Goal: Information Seeking & Learning: Check status

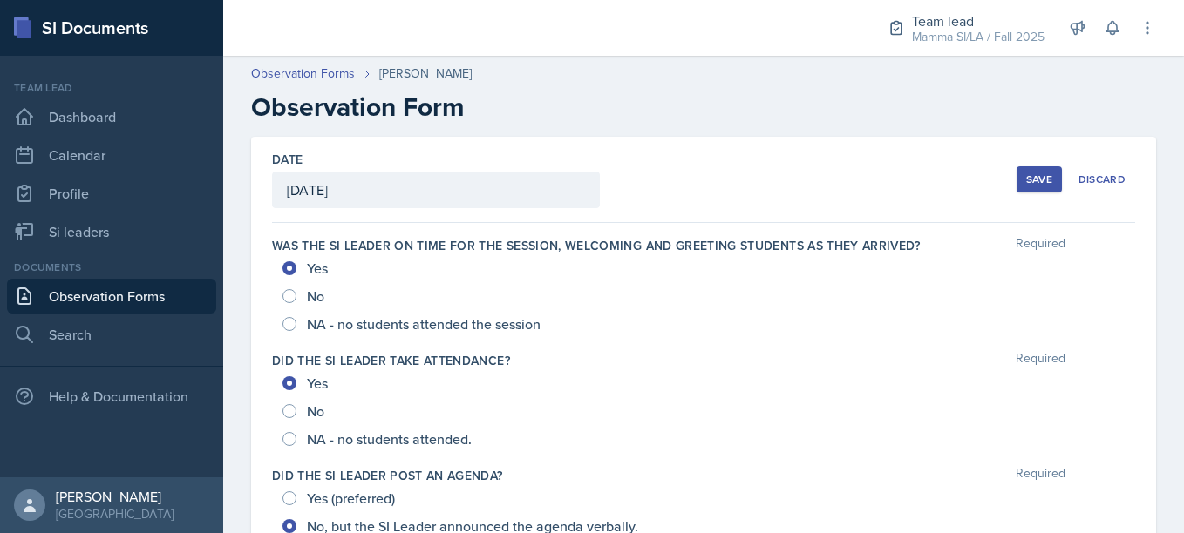
click at [1026, 184] on div "Save" at bounding box center [1039, 180] width 26 height 14
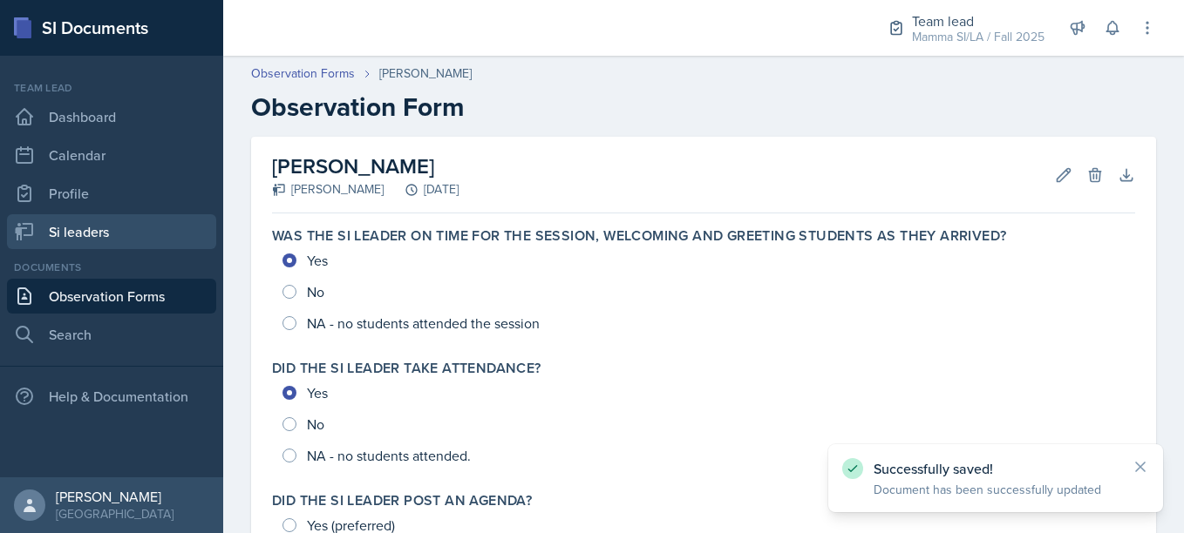
click at [96, 218] on link "Si leaders" at bounding box center [111, 231] width 209 height 35
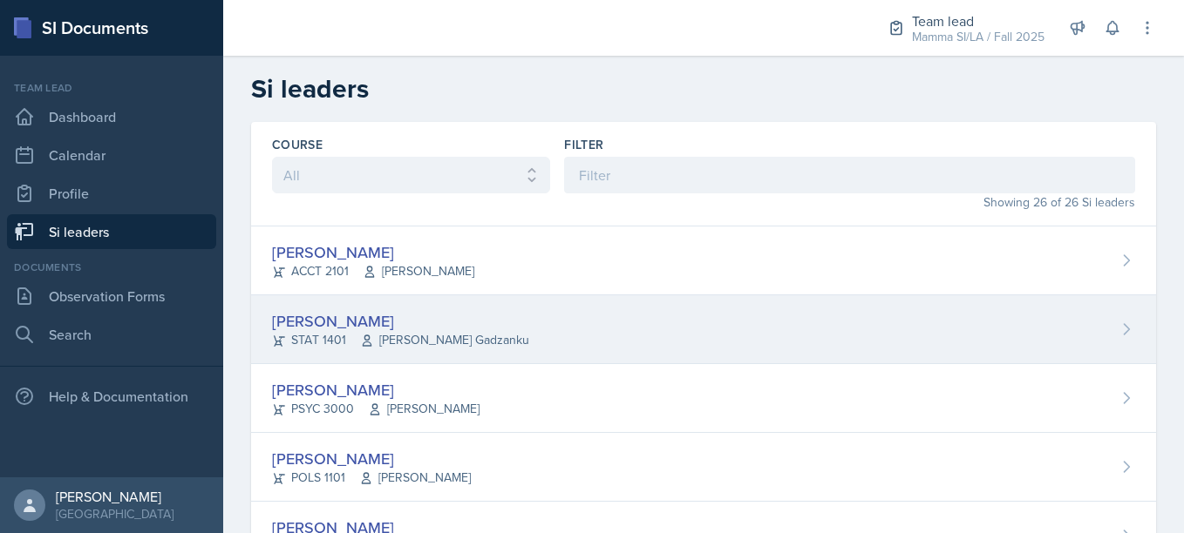
click at [527, 344] on div "[PERSON_NAME] STAT 1401 [PERSON_NAME] Gadzanku" at bounding box center [703, 329] width 905 height 69
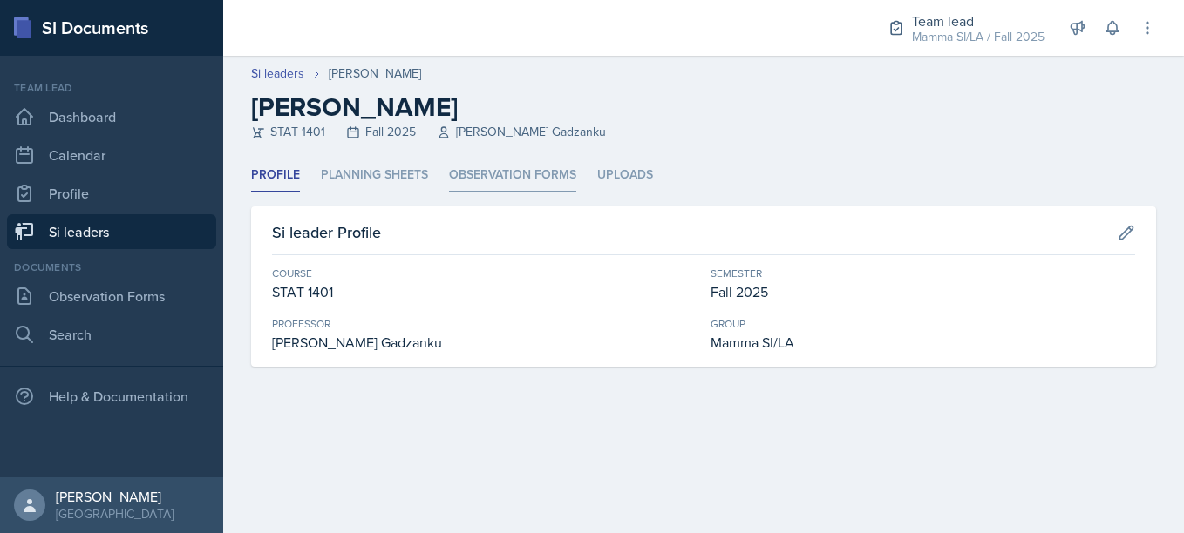
click at [517, 160] on li "Observation Forms" at bounding box center [512, 176] width 127 height 34
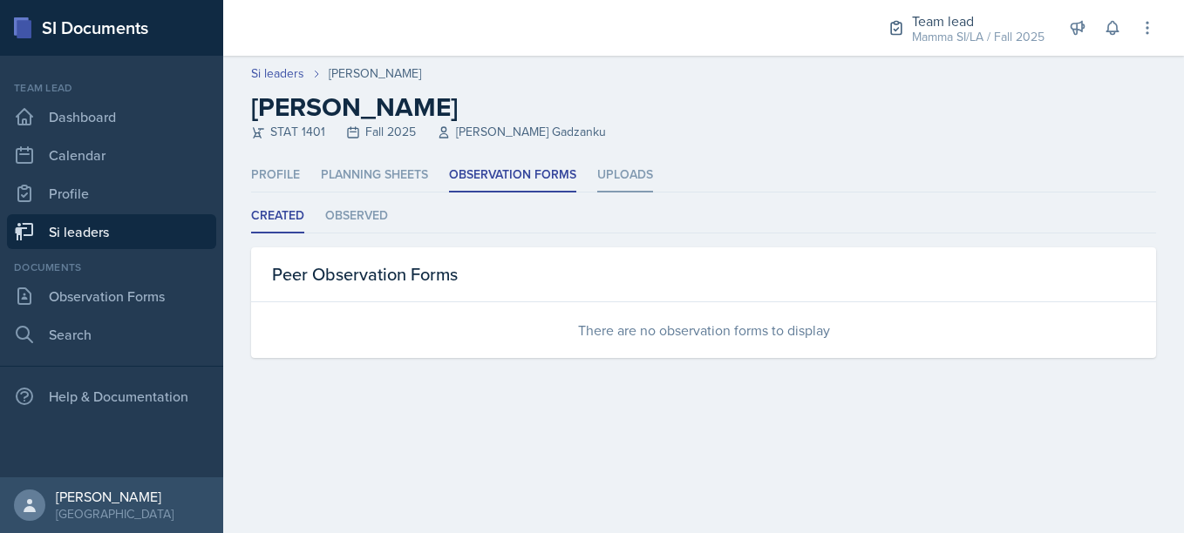
click at [607, 177] on li "Uploads" at bounding box center [625, 176] width 56 height 34
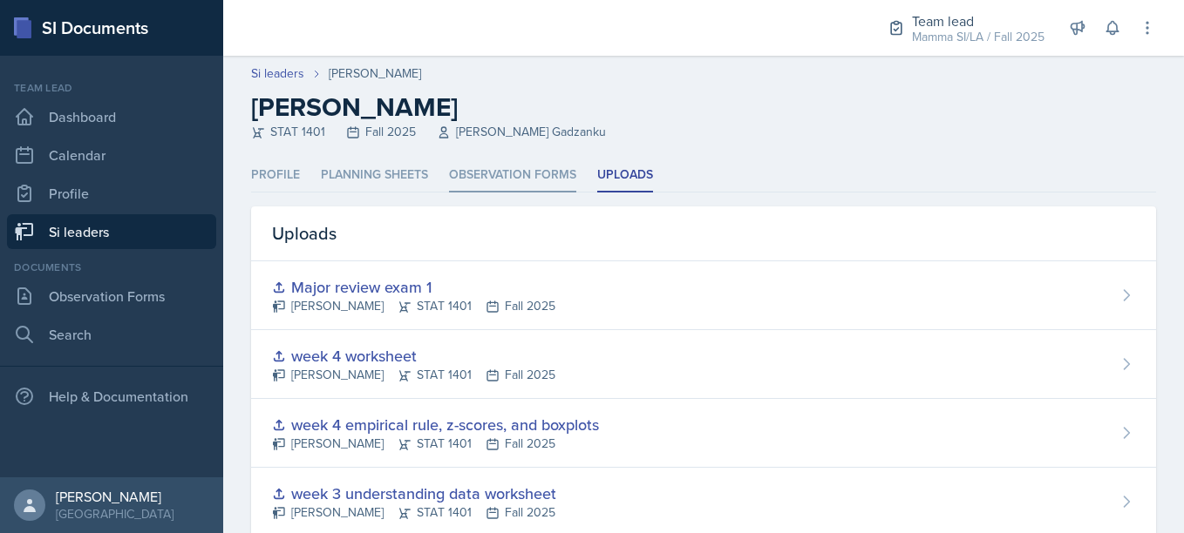
click at [526, 171] on li "Observation Forms" at bounding box center [512, 176] width 127 height 34
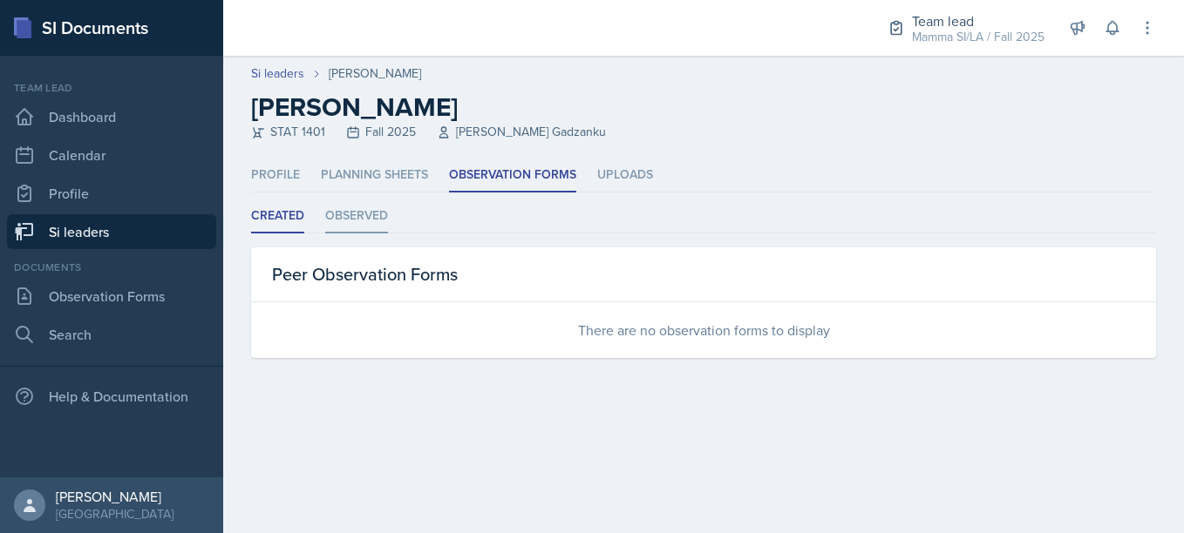
click at [377, 201] on li "Observed" at bounding box center [356, 217] width 63 height 34
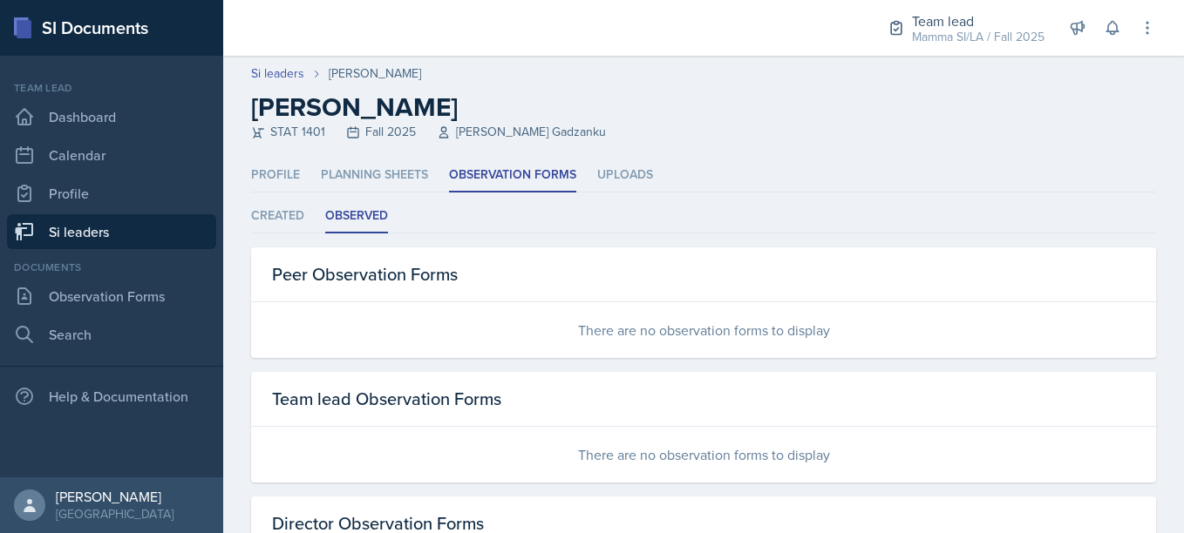
scroll to position [1, 0]
drag, startPoint x: 134, startPoint y: 259, endPoint x: 120, endPoint y: 230, distance: 32.0
click at [120, 230] on nav "Team lead Dashboard Calendar Profile Si leaders Documents Observation Forms Sea…" at bounding box center [111, 267] width 223 height 422
click at [120, 230] on link "Si leaders" at bounding box center [111, 231] width 209 height 35
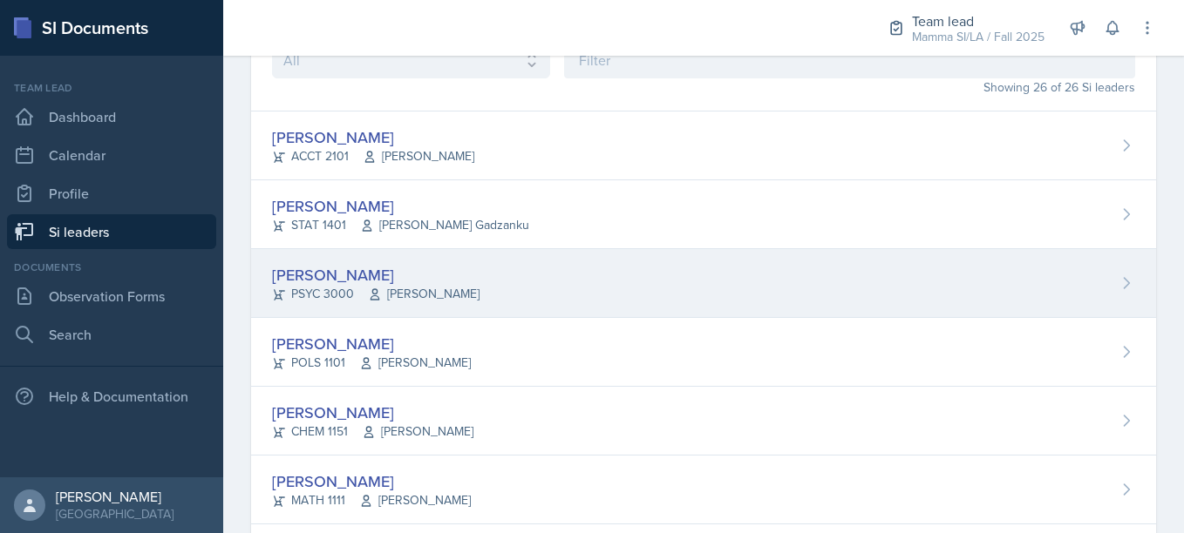
scroll to position [116, 0]
click at [462, 307] on div "[PERSON_NAME] PSYC 3000 [PERSON_NAME]" at bounding box center [703, 282] width 905 height 69
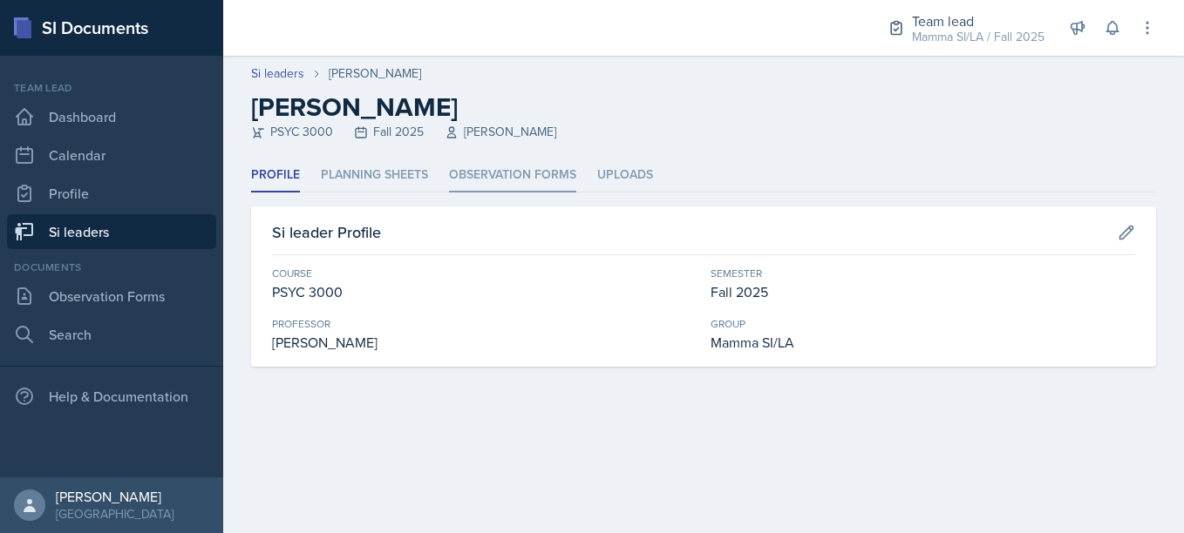
click at [520, 159] on li "Observation Forms" at bounding box center [512, 176] width 127 height 34
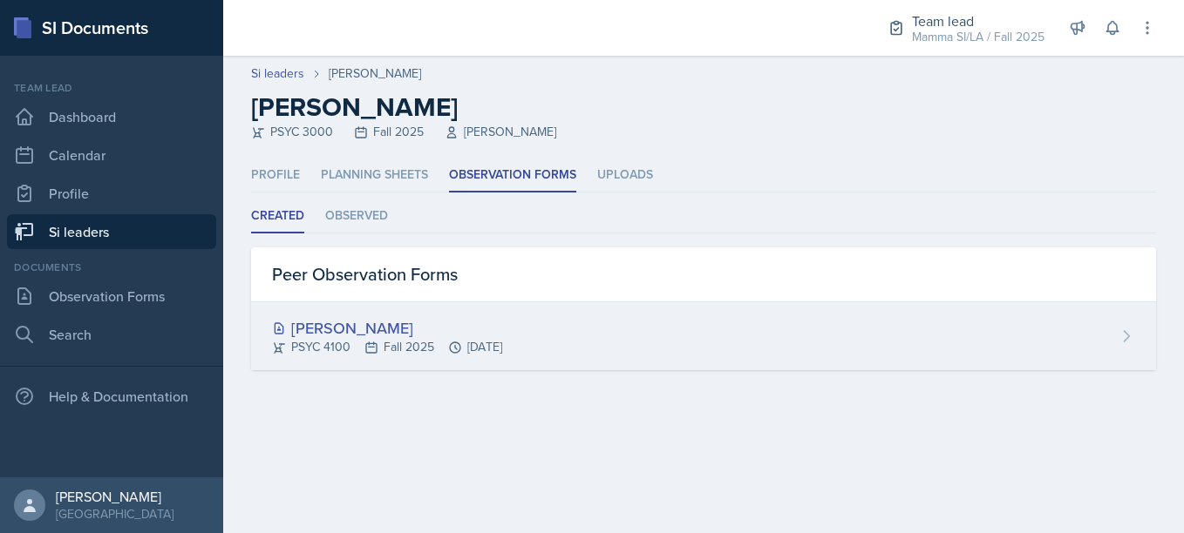
click at [540, 308] on div "[PERSON_NAME] PSYC 4100 Fall 2025 [DATE]" at bounding box center [703, 336] width 905 height 68
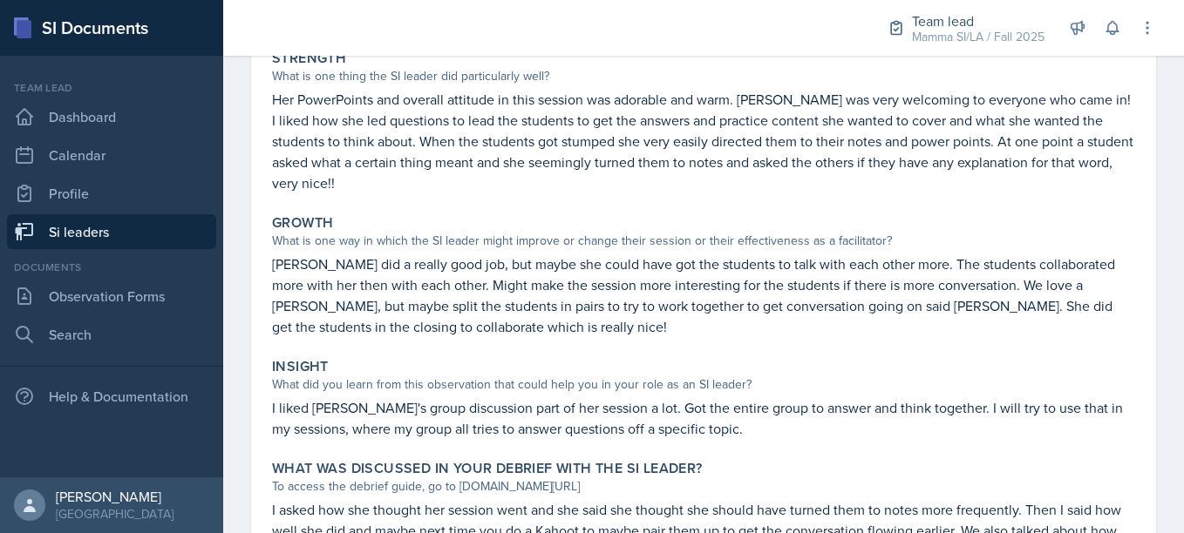
scroll to position [348, 0]
click at [540, 308] on p "[PERSON_NAME] did a really good job, but maybe she could have got the students …" at bounding box center [703, 295] width 863 height 84
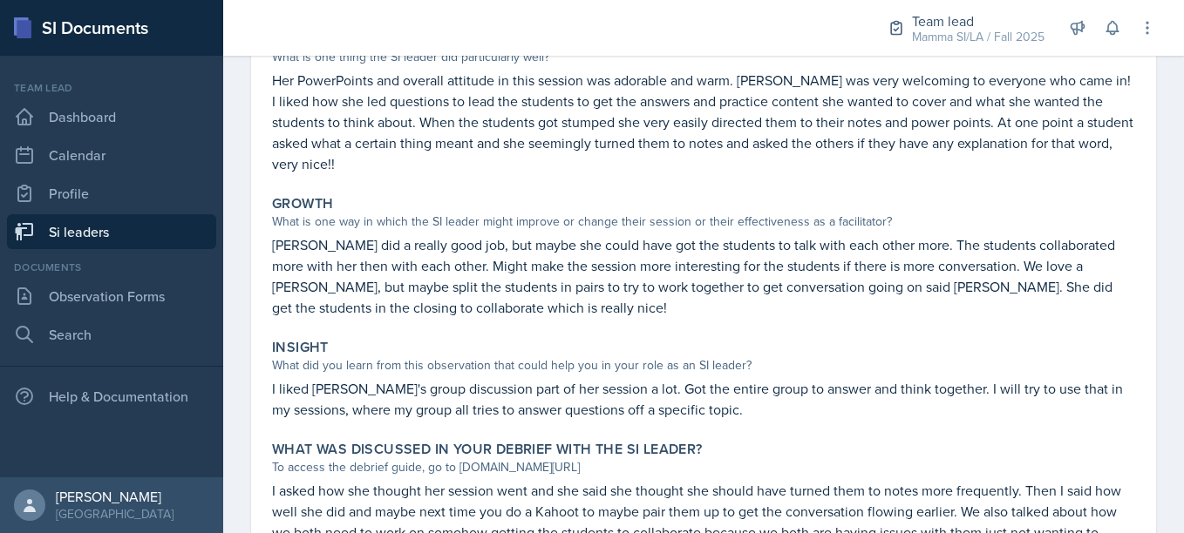
scroll to position [466, 0]
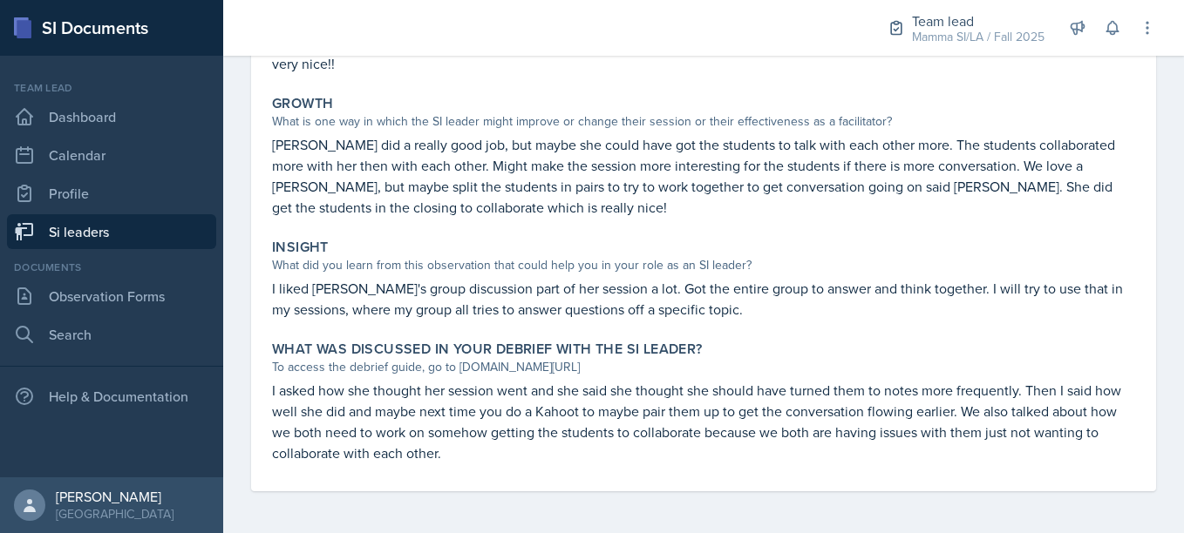
click at [119, 237] on link "Si leaders" at bounding box center [111, 231] width 209 height 35
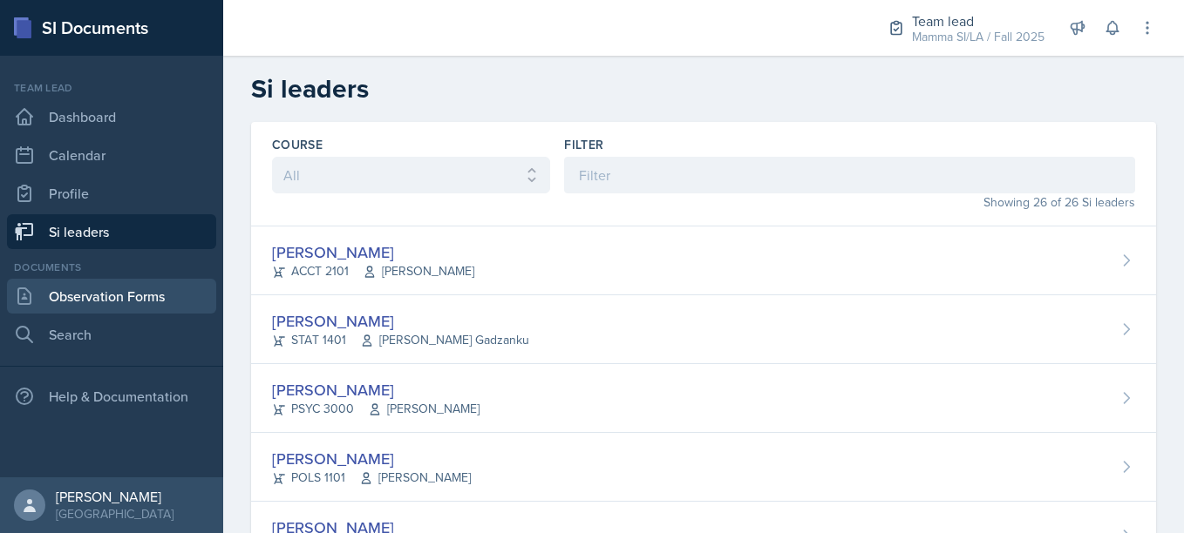
click at [142, 296] on link "Observation Forms" at bounding box center [111, 296] width 209 height 35
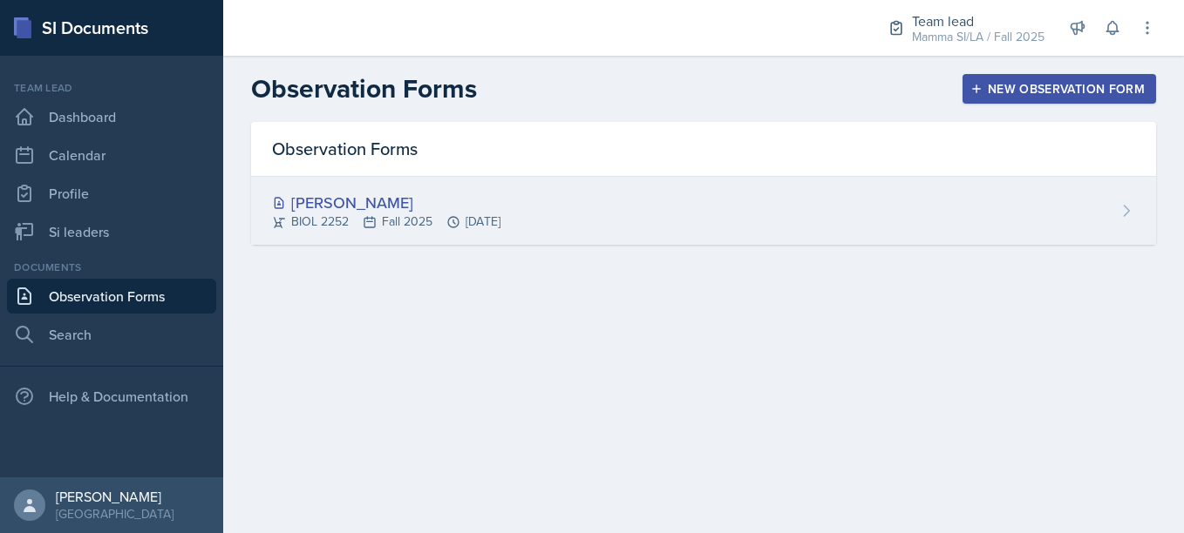
click at [488, 202] on div "[PERSON_NAME]" at bounding box center [386, 203] width 228 height 24
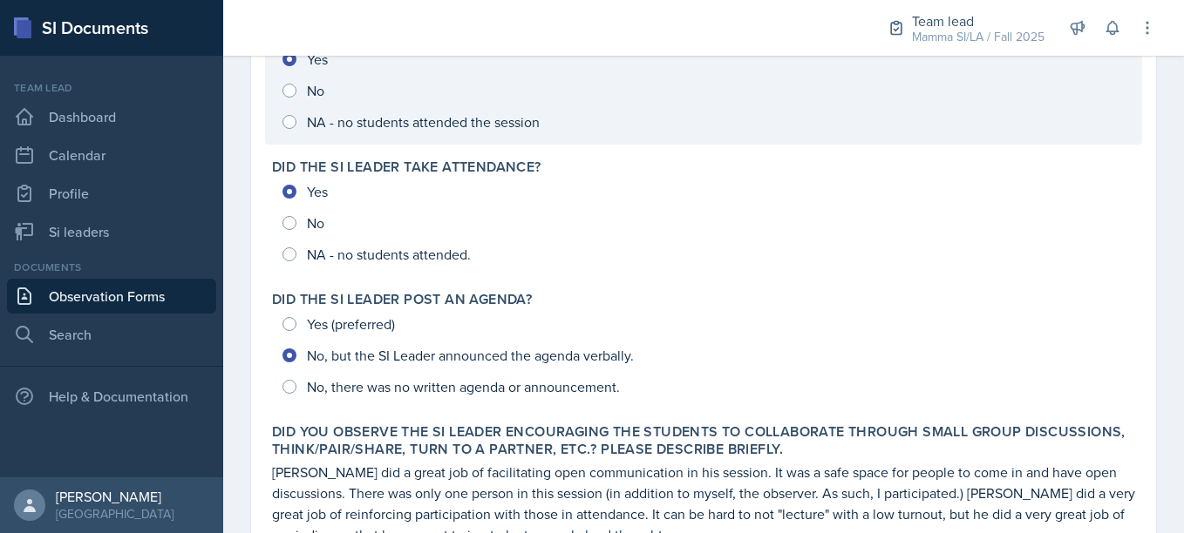
scroll to position [424, 0]
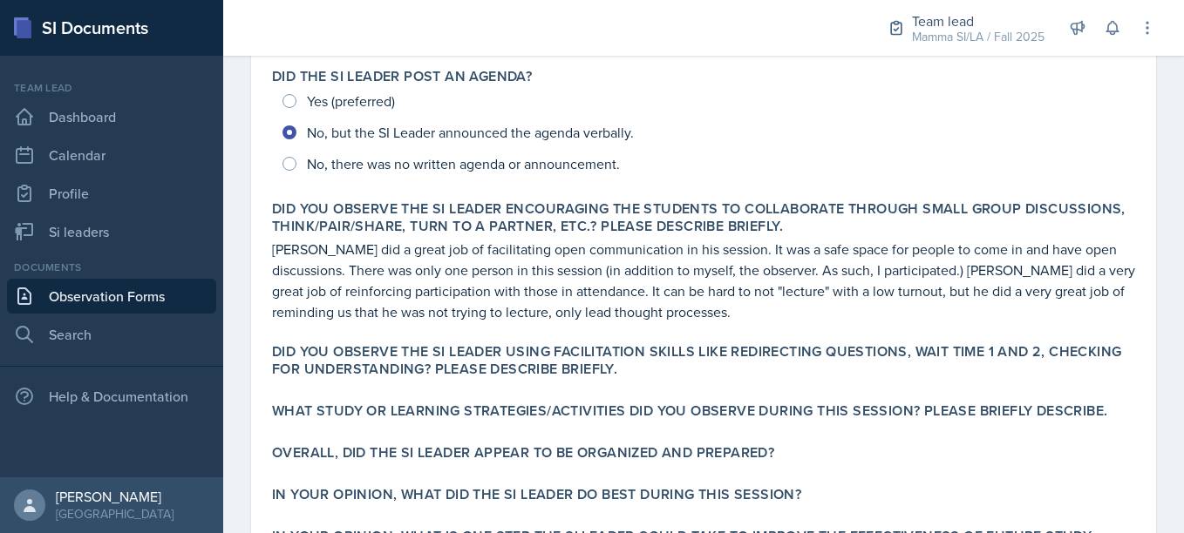
click at [480, 302] on p "[PERSON_NAME] did a great job of facilitating open communication in his session…" at bounding box center [703, 281] width 863 height 84
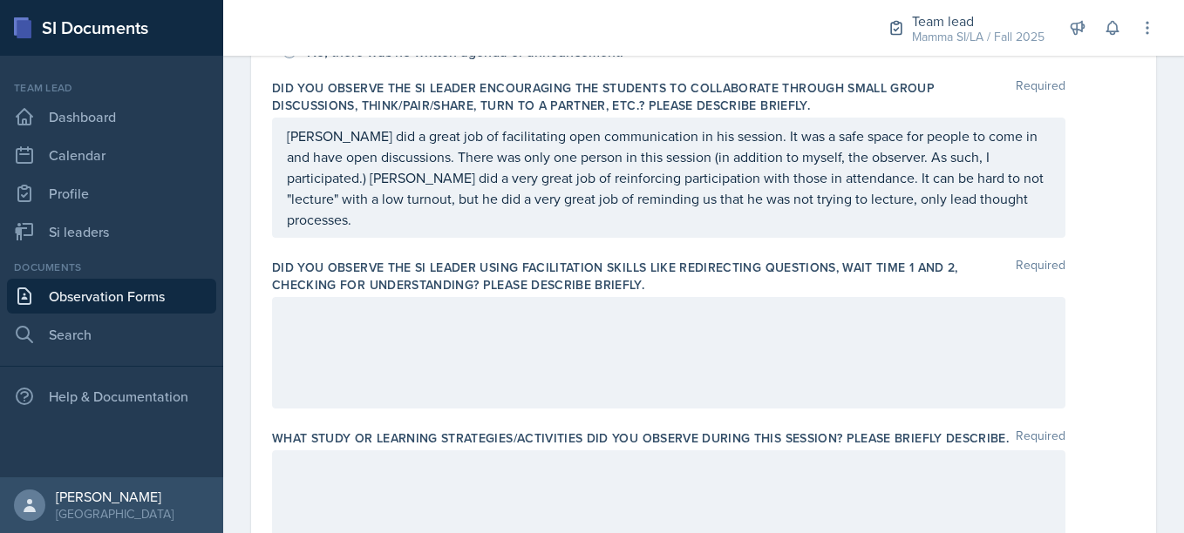
scroll to position [504, 0]
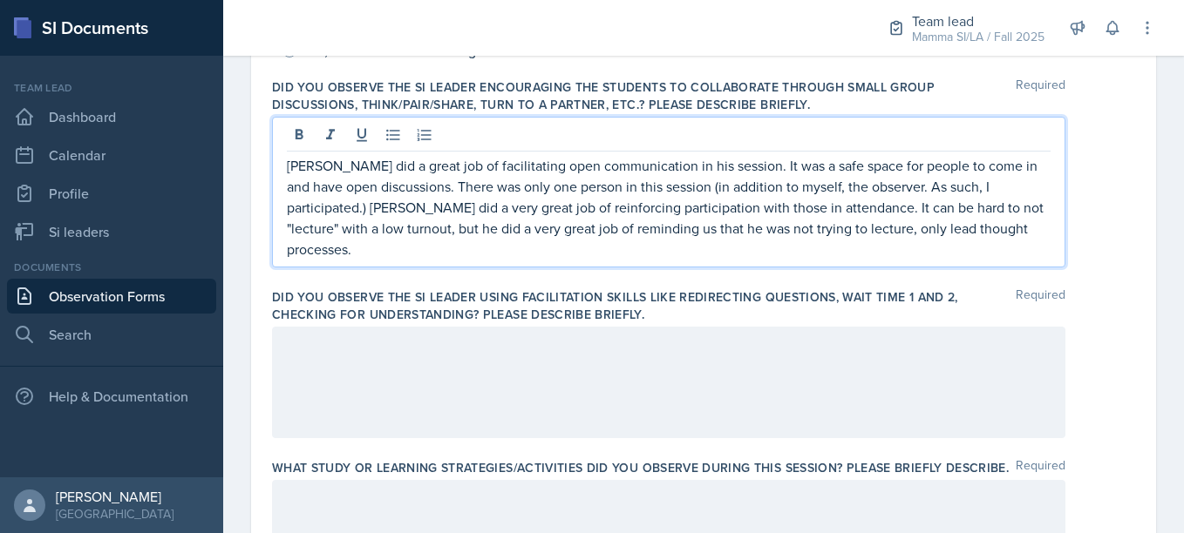
drag, startPoint x: 965, startPoint y: 207, endPoint x: 1008, endPoint y: 187, distance: 47.2
click at [1008, 187] on p "[PERSON_NAME] did a great job of facilitating open communication in his session…" at bounding box center [669, 207] width 764 height 105
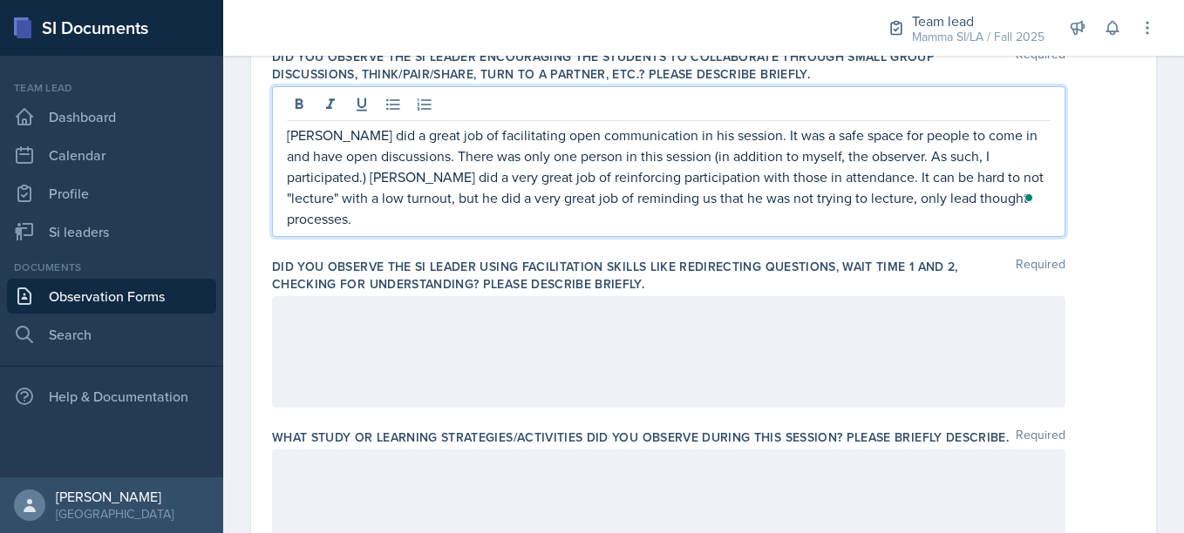
click at [1008, 187] on p "[PERSON_NAME] did a great job of facilitating open communication in his session…" at bounding box center [669, 177] width 764 height 105
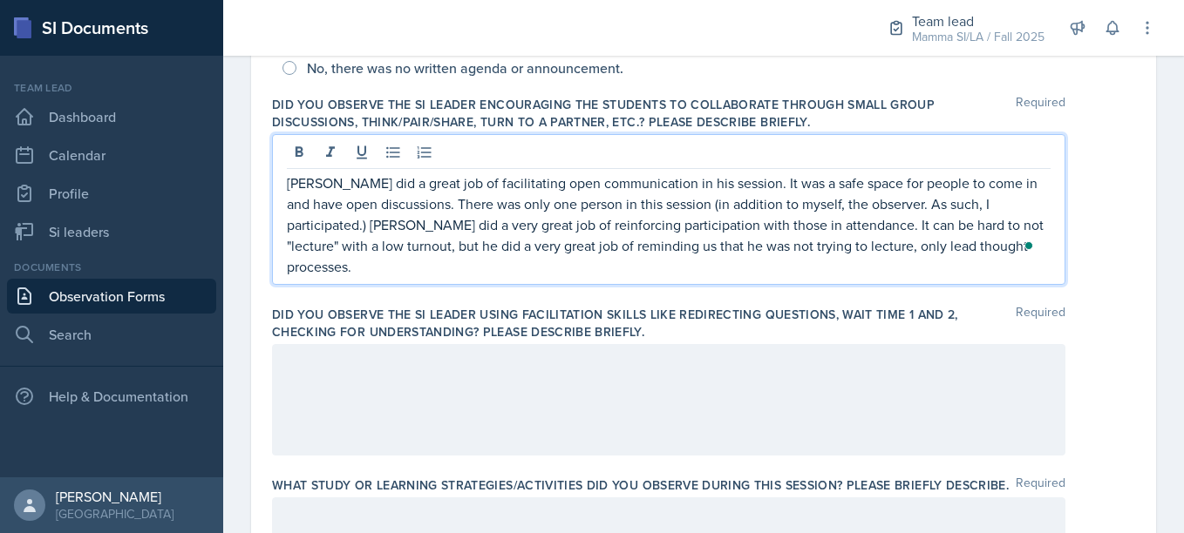
scroll to position [485, 0]
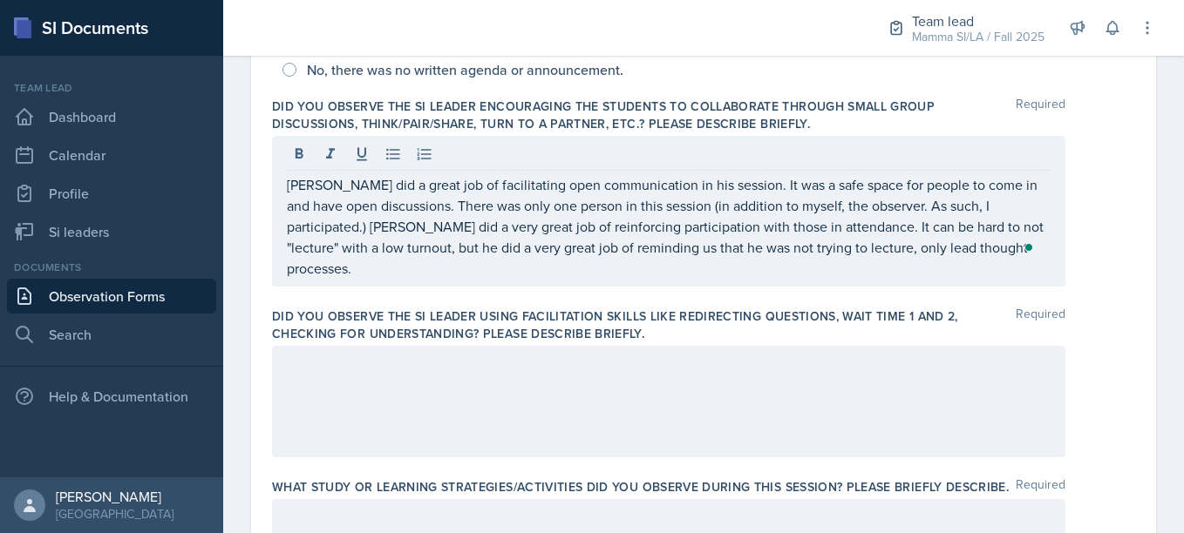
click at [773, 367] on div at bounding box center [668, 402] width 793 height 112
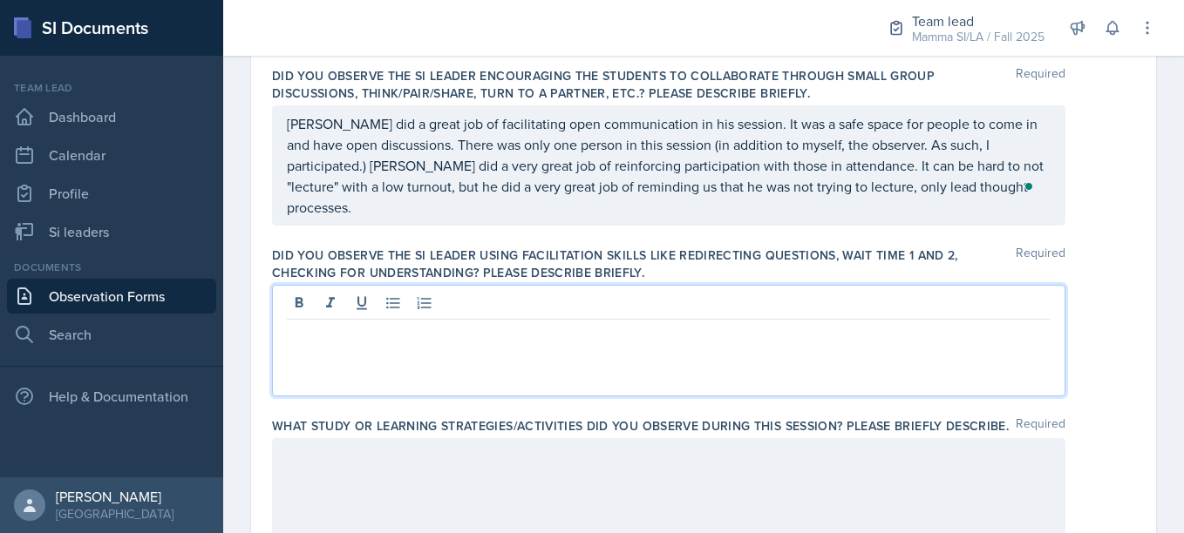
click at [777, 328] on p at bounding box center [669, 333] width 764 height 21
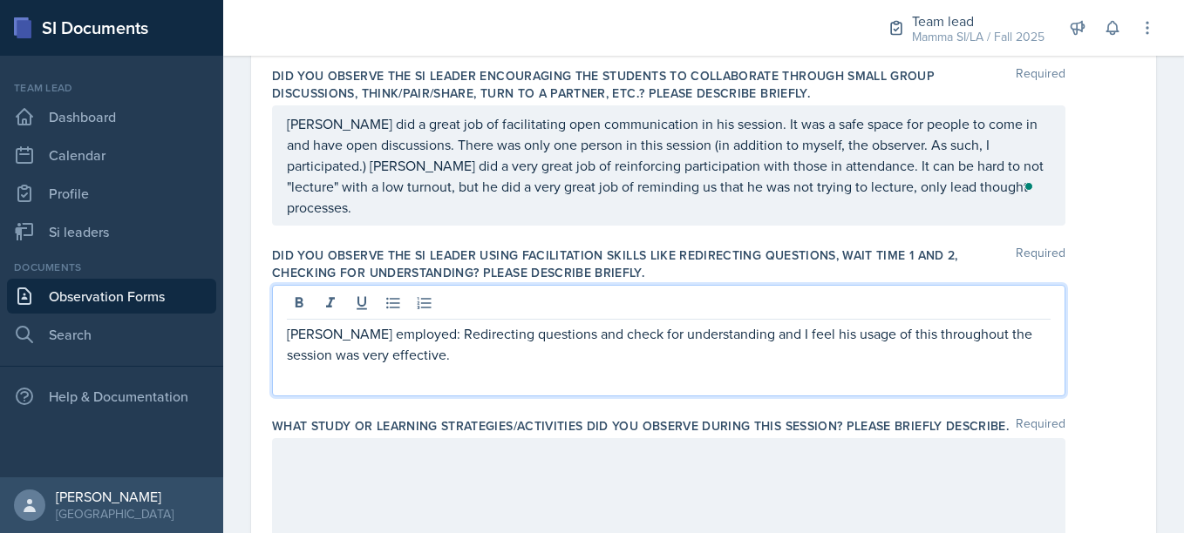
click at [416, 353] on p "[PERSON_NAME] employed: Redirecting questions and check for understanding and I…" at bounding box center [669, 344] width 764 height 42
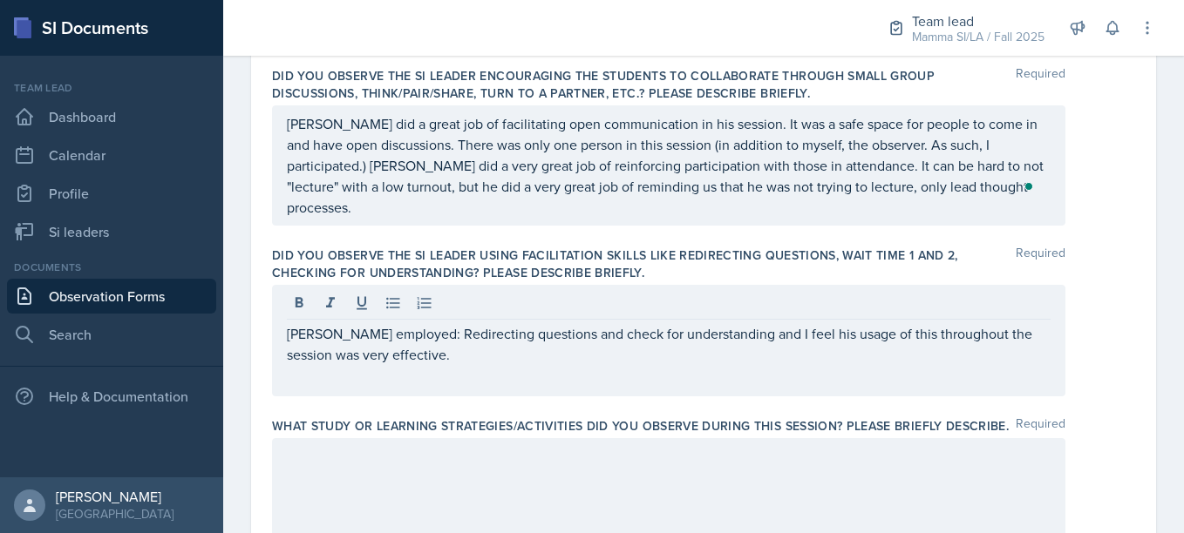
click at [444, 418] on label "What study or learning strategies/activities did you observe during this sessio…" at bounding box center [640, 426] width 737 height 17
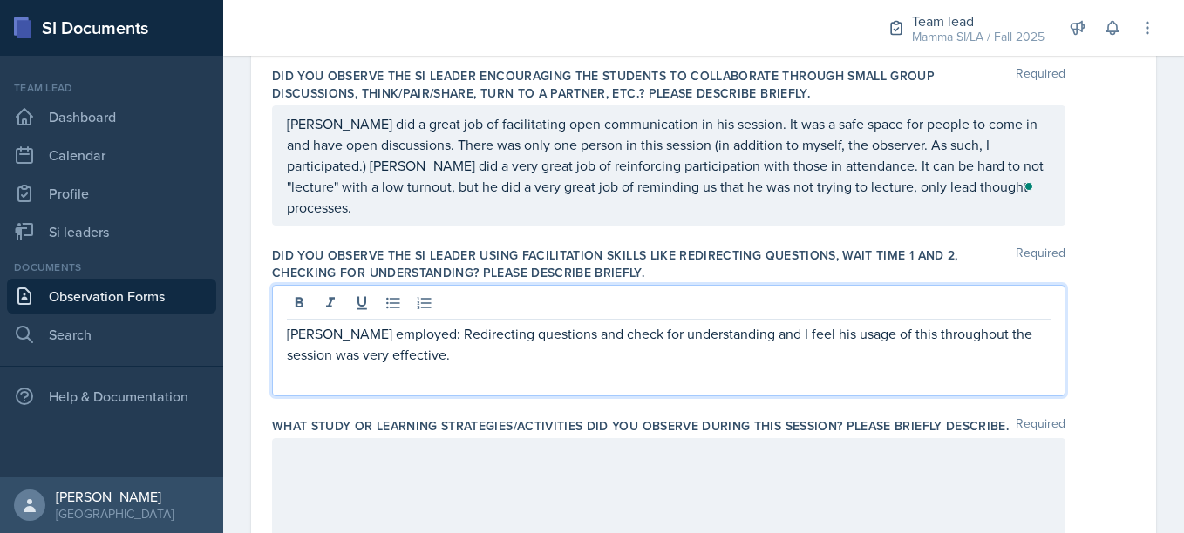
click at [421, 307] on div "[PERSON_NAME] employed: Redirecting questions and check for understanding and I…" at bounding box center [668, 341] width 793 height 112
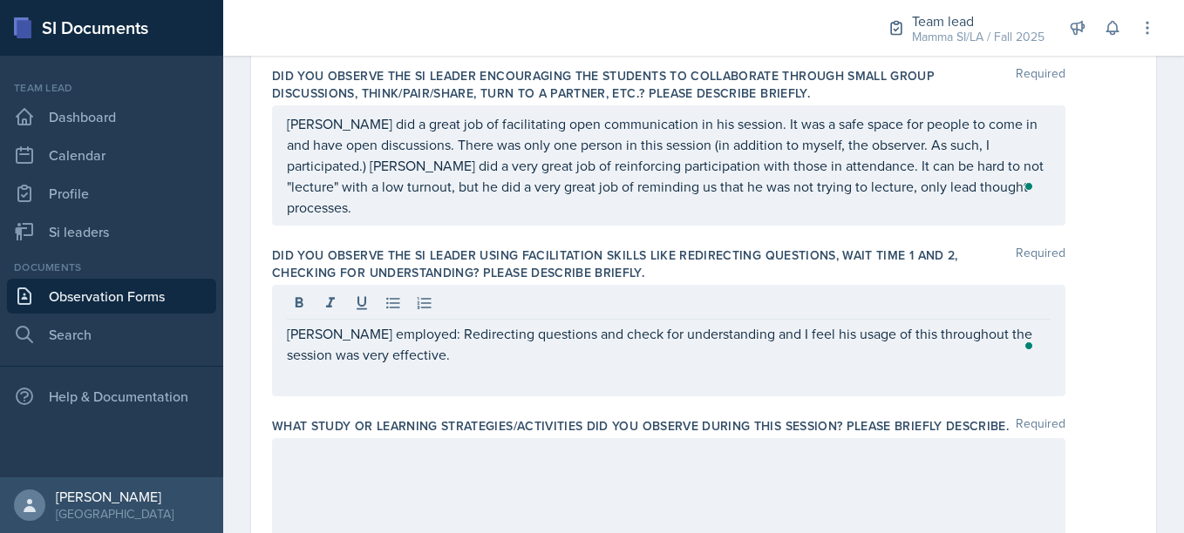
click at [421, 307] on div at bounding box center [669, 305] width 764 height 29
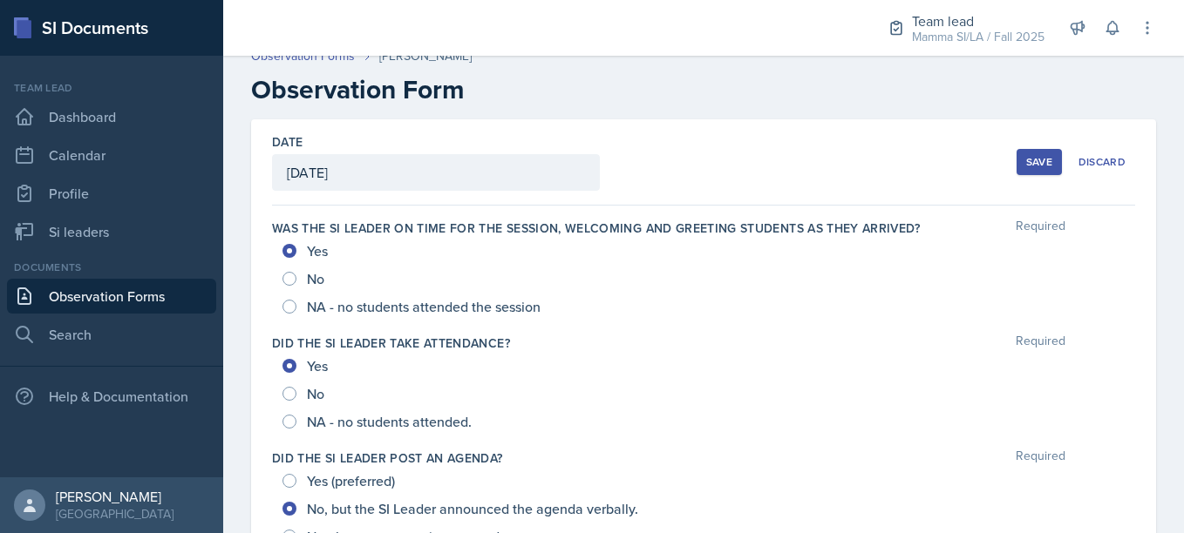
scroll to position [16, 0]
click at [1016, 153] on button "Save" at bounding box center [1038, 164] width 45 height 26
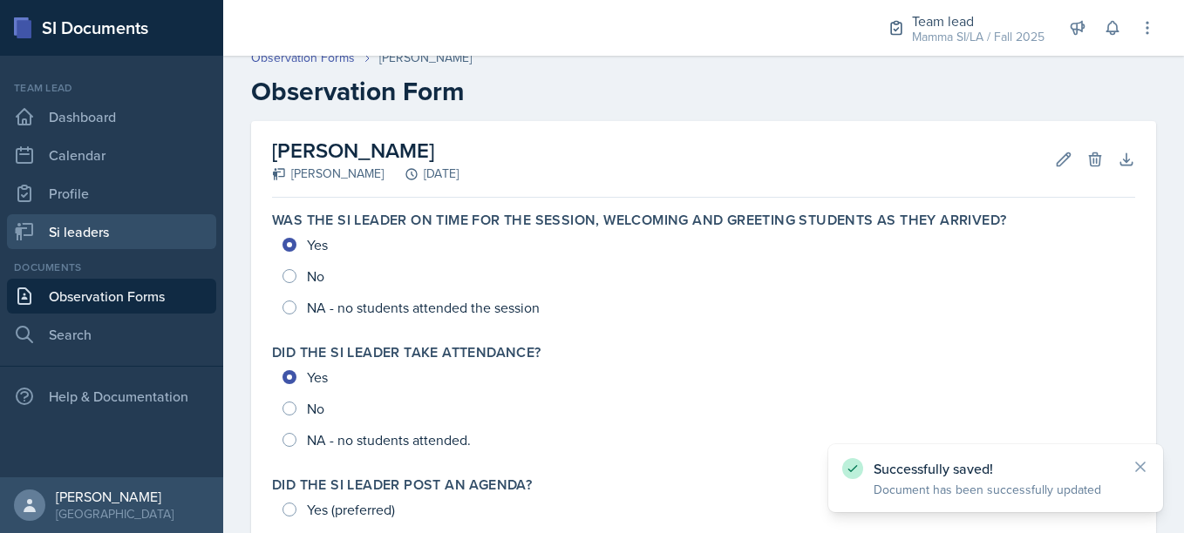
click at [96, 227] on link "Si leaders" at bounding box center [111, 231] width 209 height 35
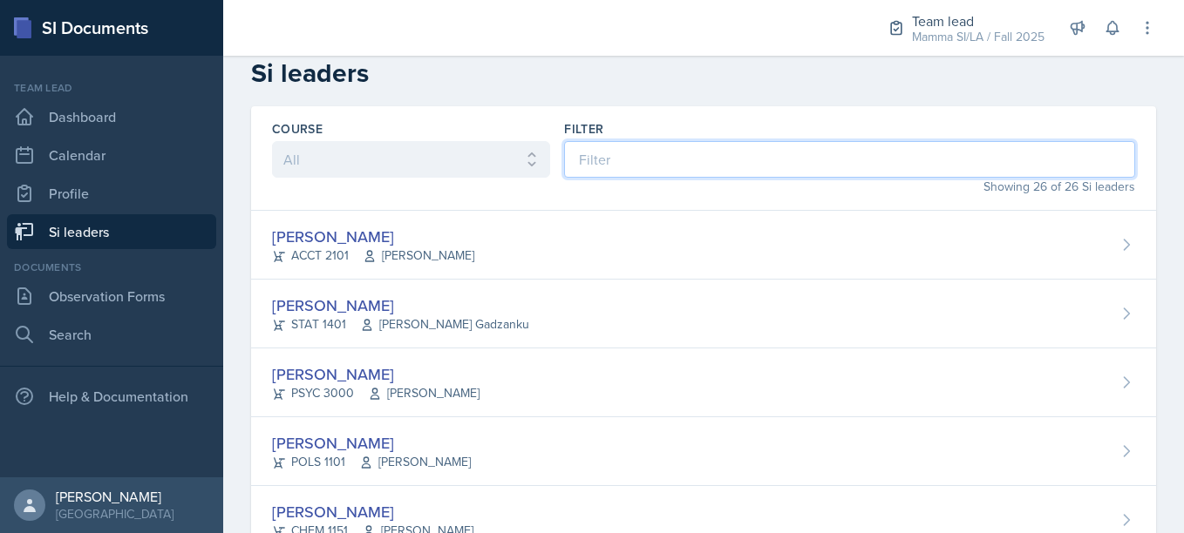
click at [677, 155] on input at bounding box center [849, 159] width 571 height 37
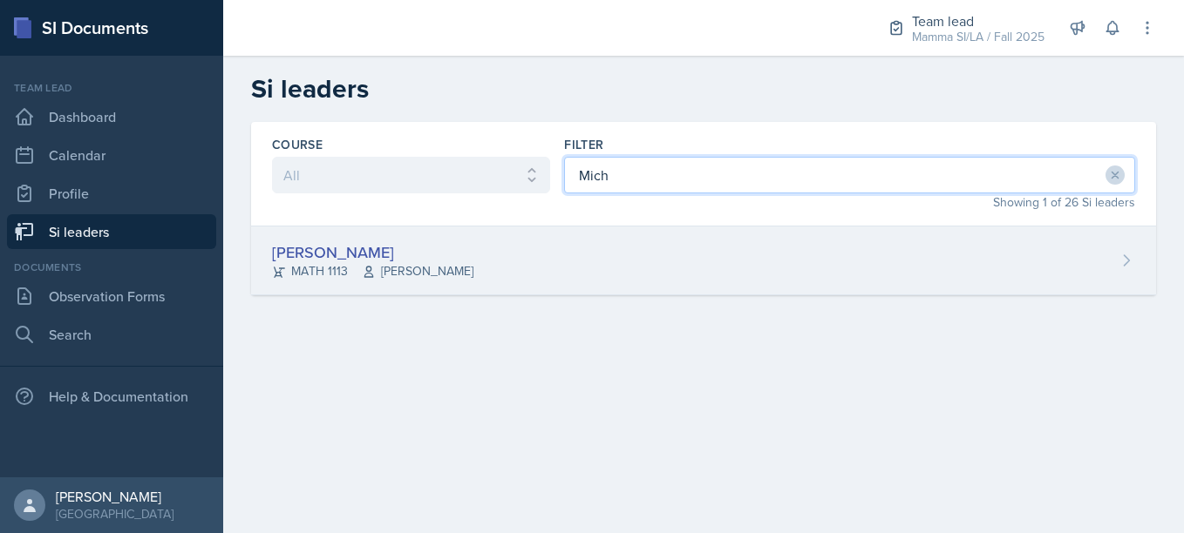
type input "Mich"
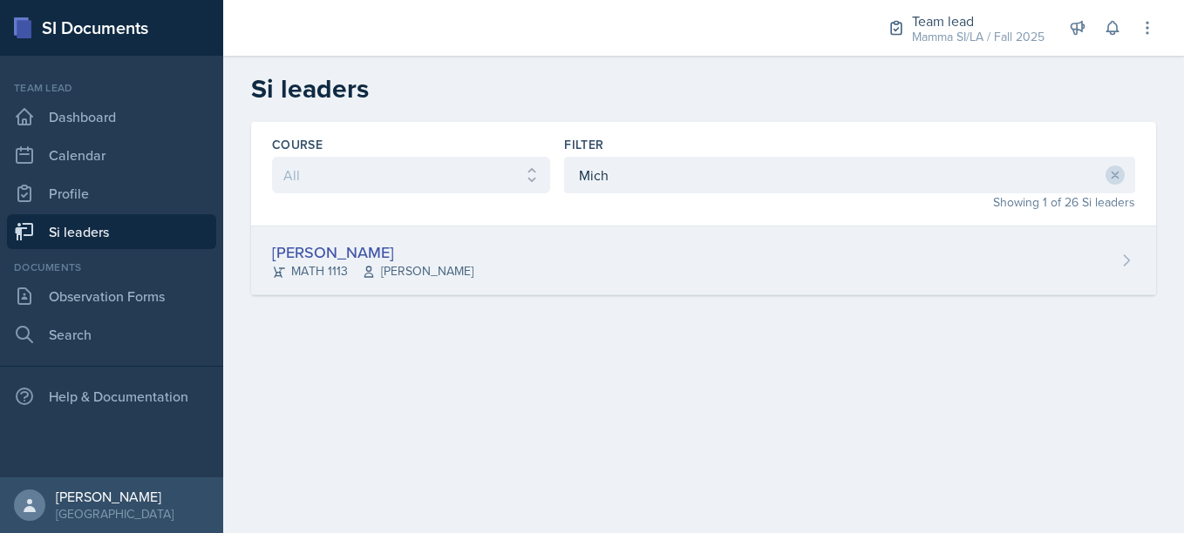
click at [542, 273] on div "[PERSON_NAME] MATH 1113 [PERSON_NAME]" at bounding box center [703, 261] width 905 height 69
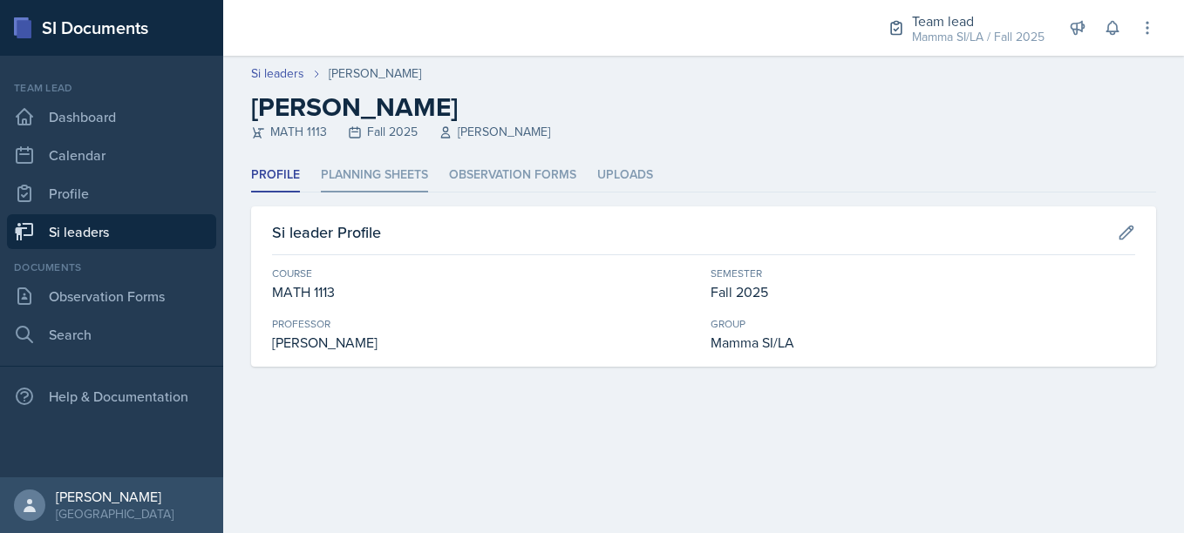
click at [411, 180] on li "Planning Sheets" at bounding box center [374, 176] width 107 height 34
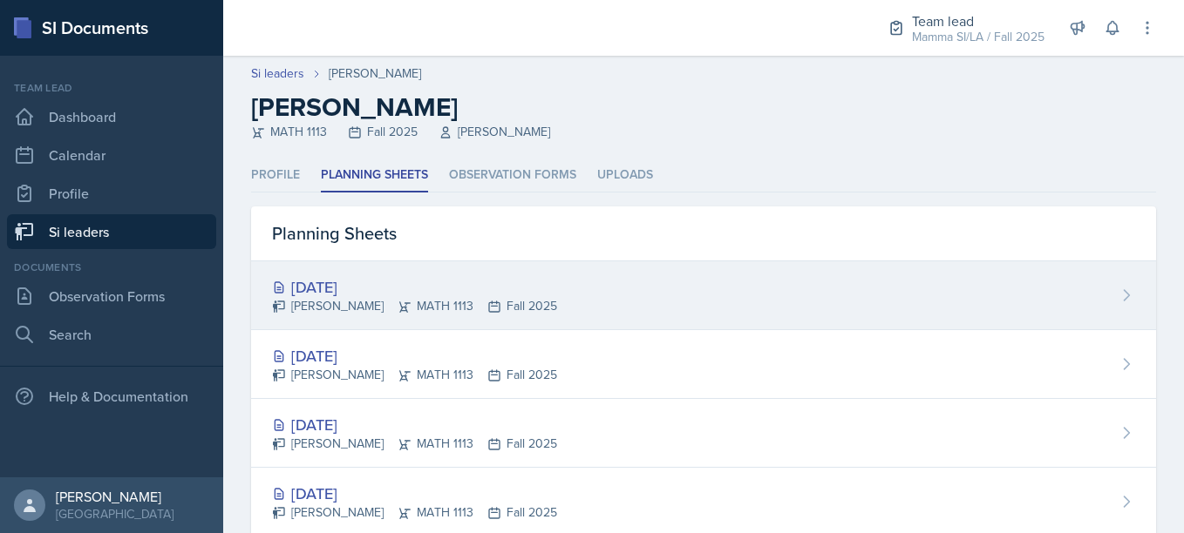
click at [541, 294] on div "[DATE]" at bounding box center [414, 287] width 285 height 24
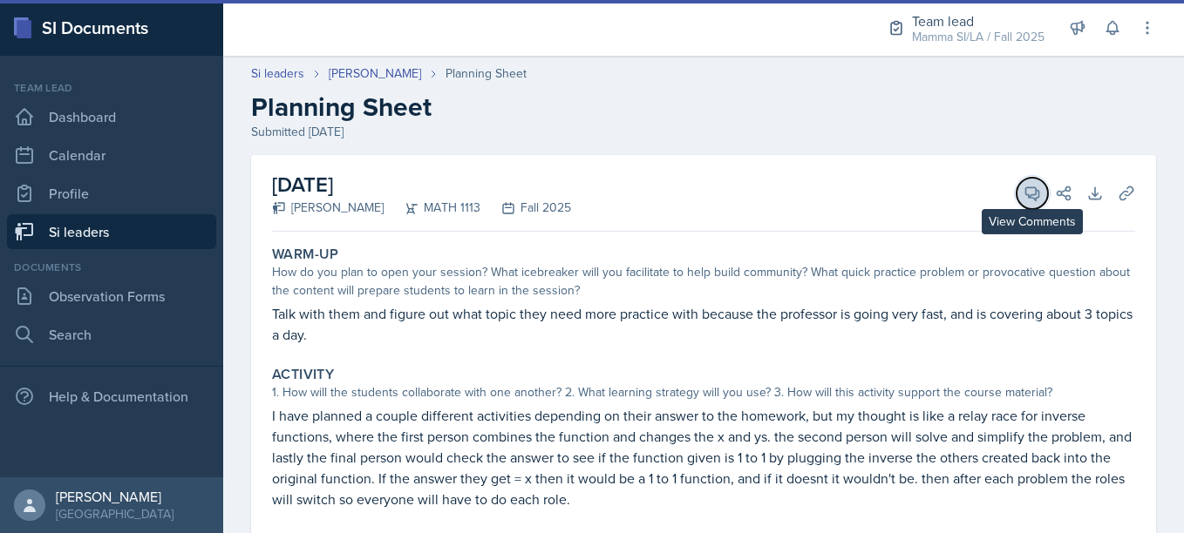
click at [1027, 200] on icon at bounding box center [1031, 193] width 17 height 17
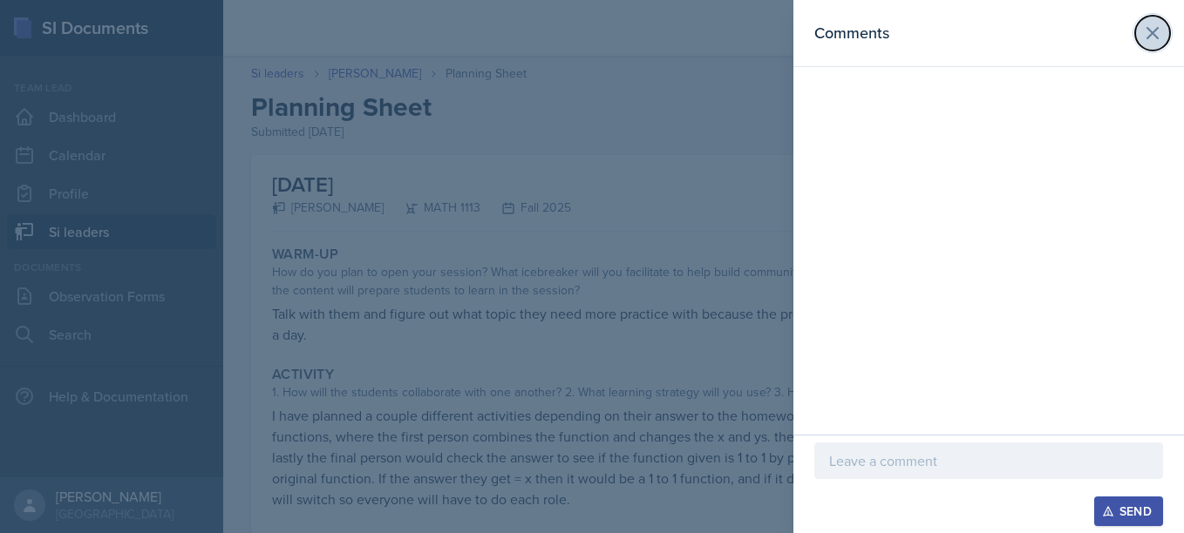
click at [1151, 32] on icon at bounding box center [1152, 33] width 10 height 10
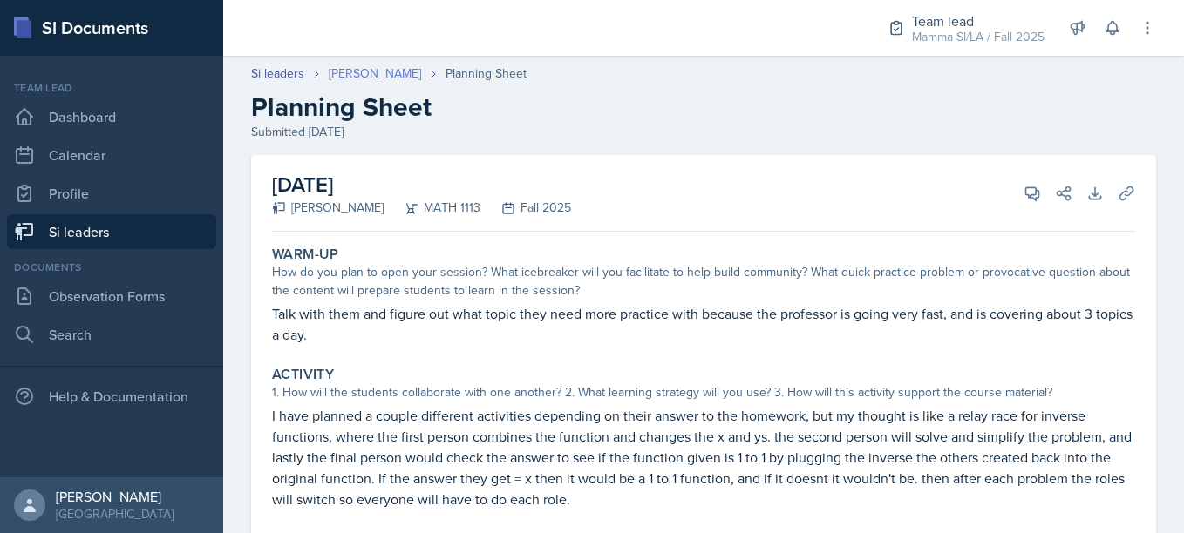
click at [379, 78] on link "[PERSON_NAME]" at bounding box center [375, 74] width 92 height 18
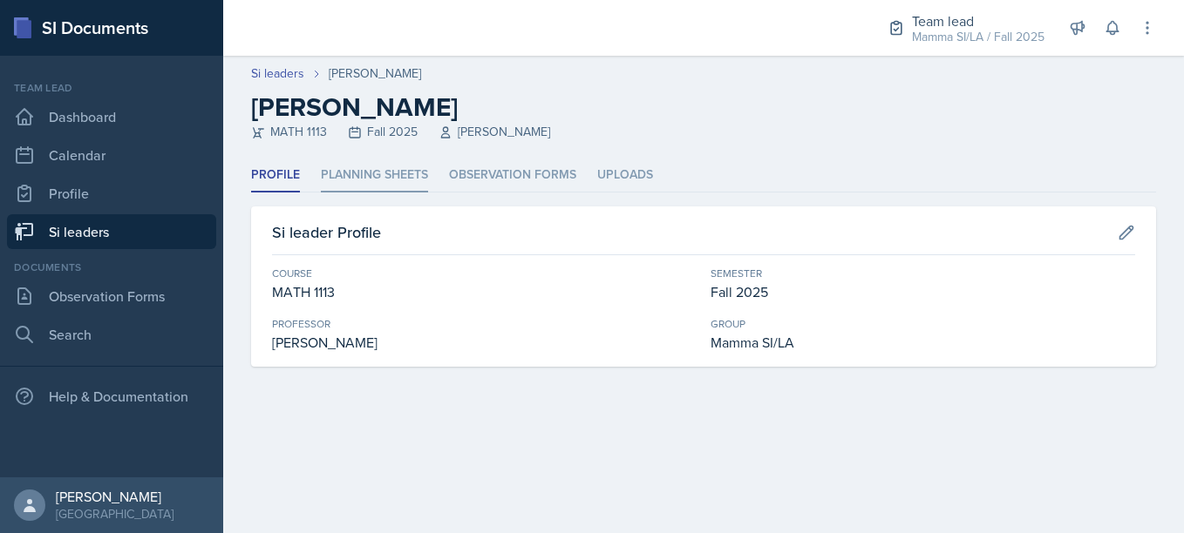
click at [384, 185] on li "Planning Sheets" at bounding box center [374, 176] width 107 height 34
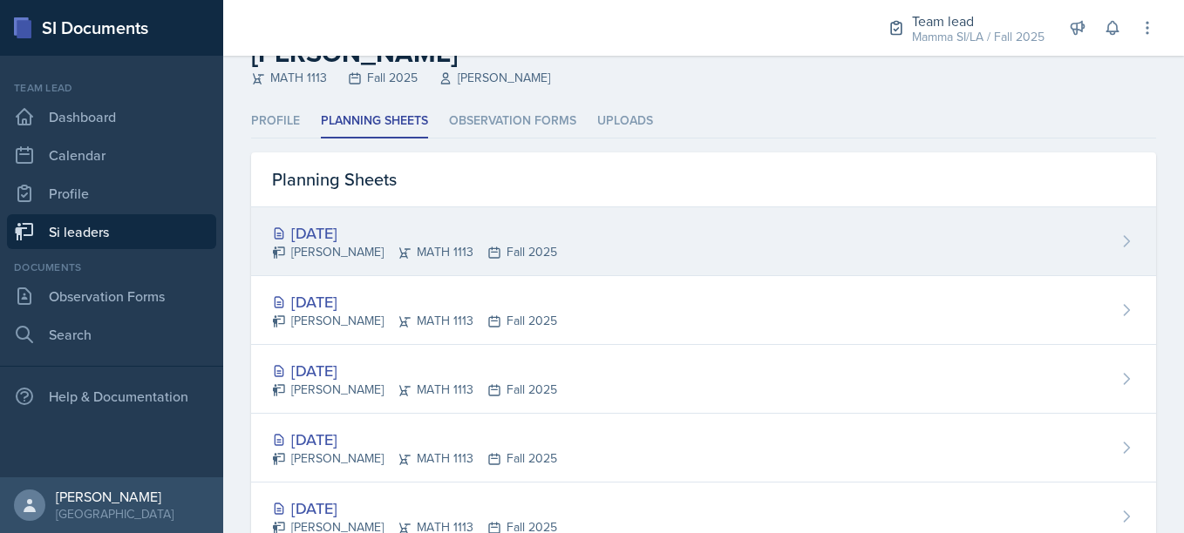
scroll to position [59, 0]
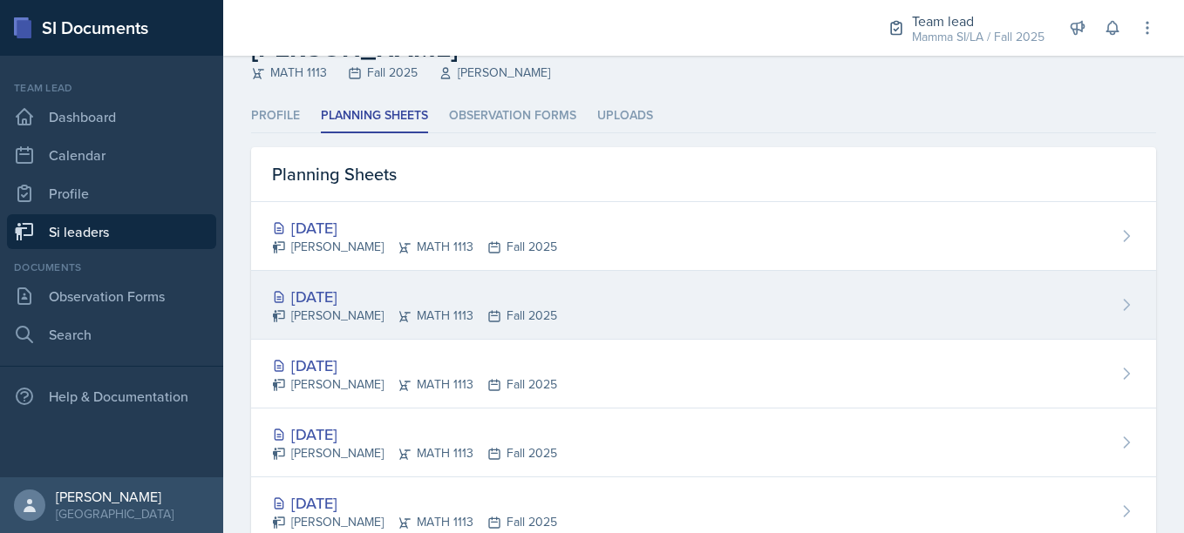
click at [549, 293] on div "[DATE] [PERSON_NAME] MATH 1113 Fall 2025" at bounding box center [703, 305] width 905 height 69
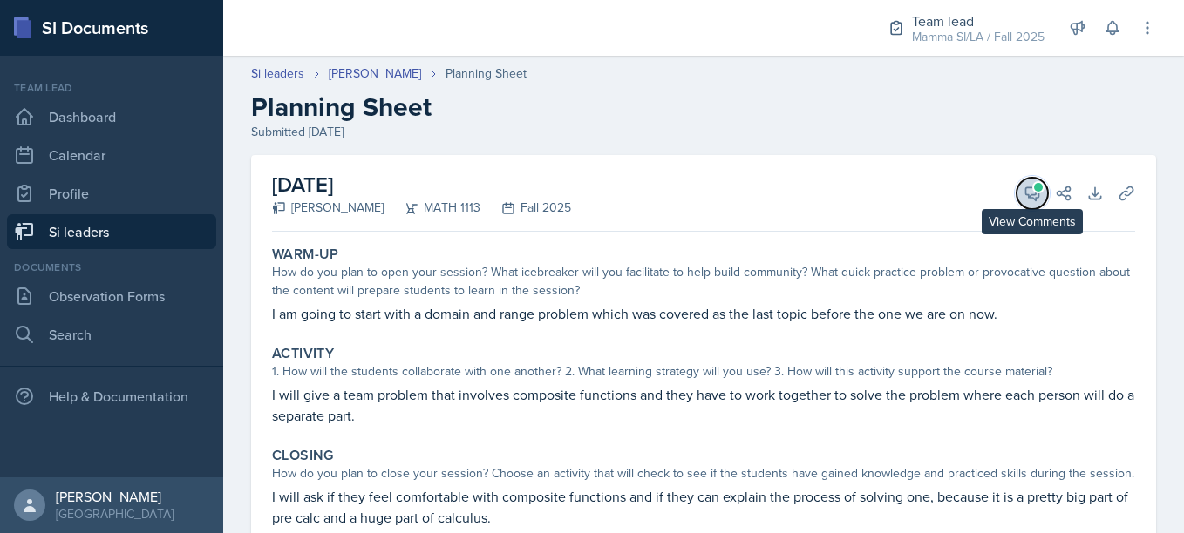
click at [1026, 195] on icon at bounding box center [1032, 193] width 13 height 13
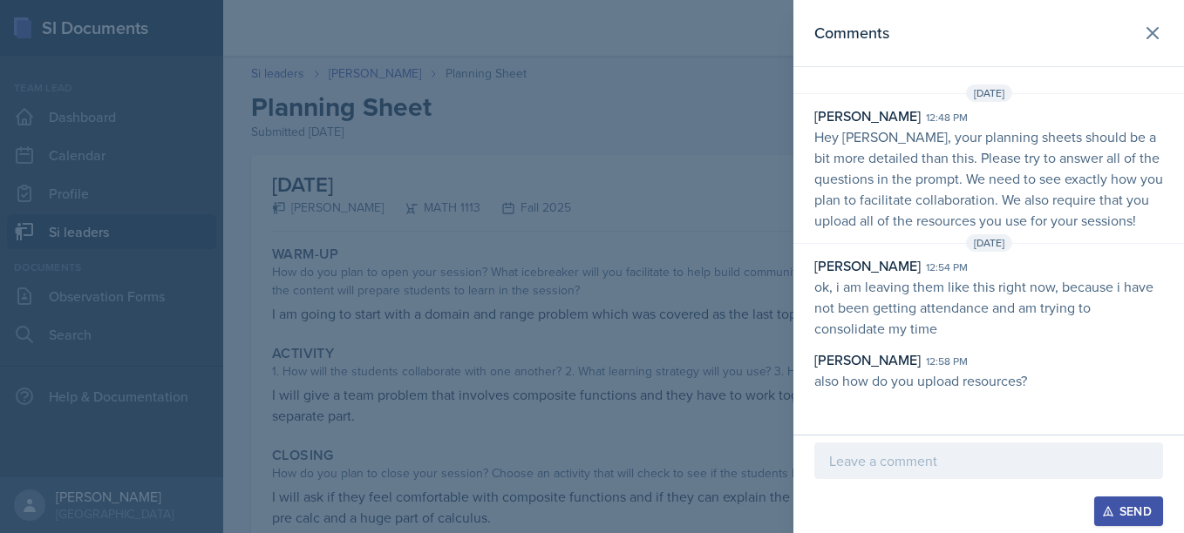
click at [667, 309] on div at bounding box center [592, 266] width 1184 height 533
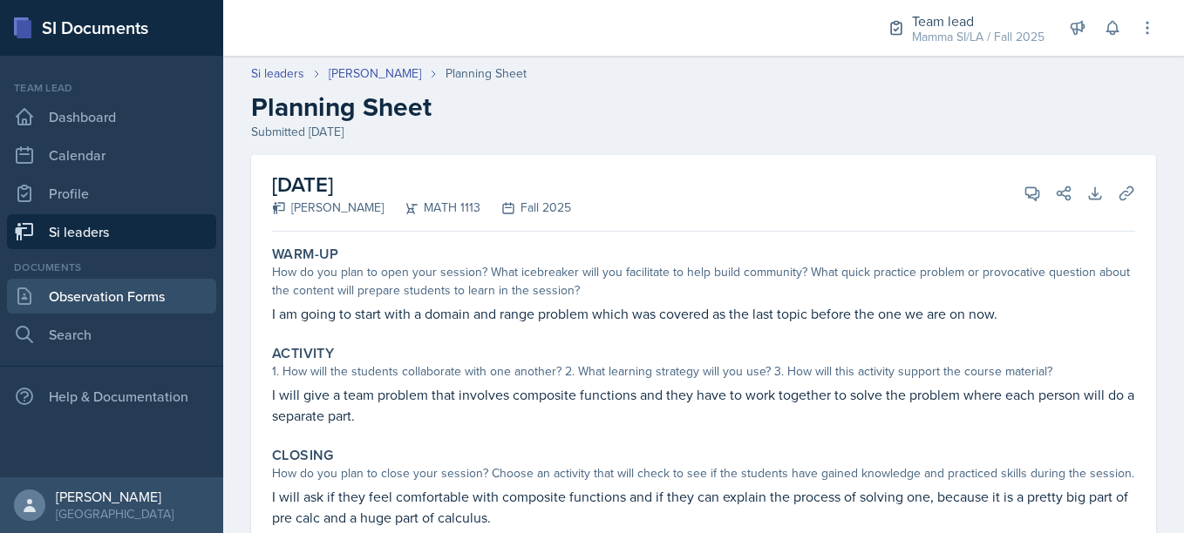
click at [126, 286] on link "Observation Forms" at bounding box center [111, 296] width 209 height 35
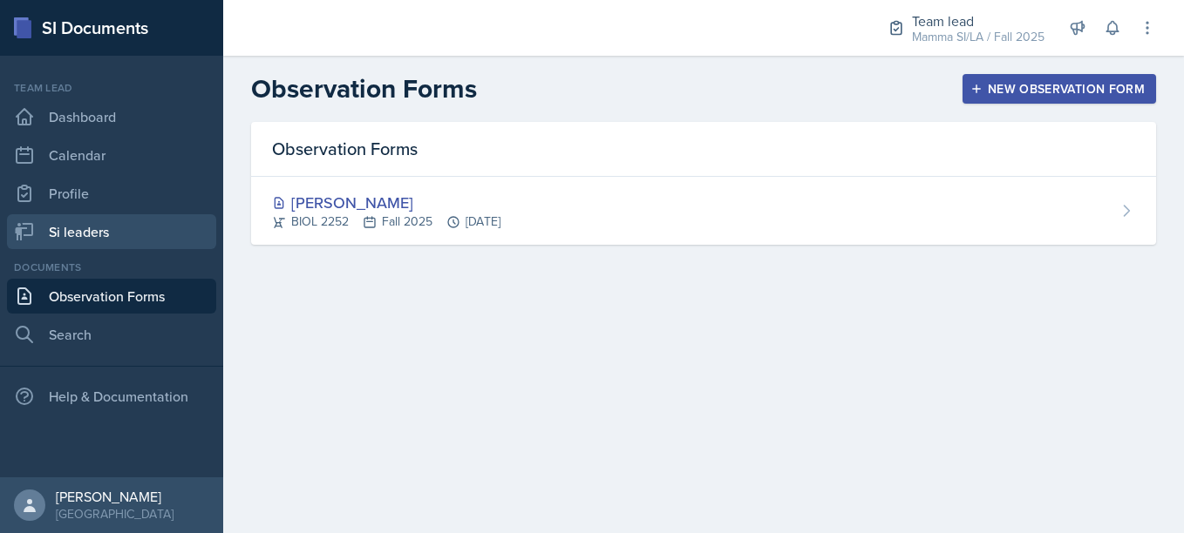
click at [85, 232] on link "Si leaders" at bounding box center [111, 231] width 209 height 35
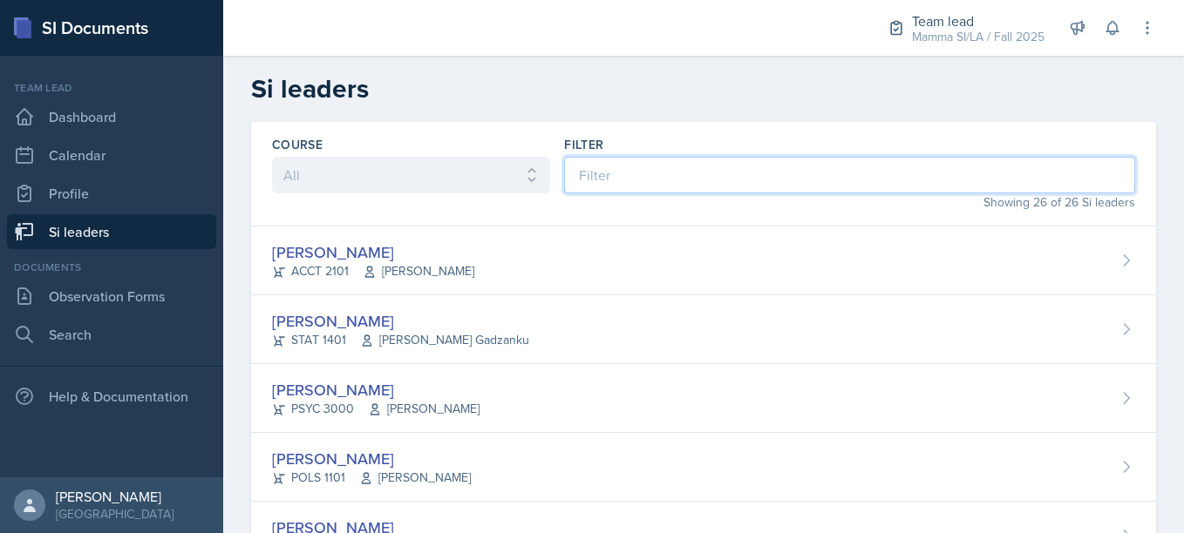
click at [627, 172] on input at bounding box center [849, 175] width 571 height 37
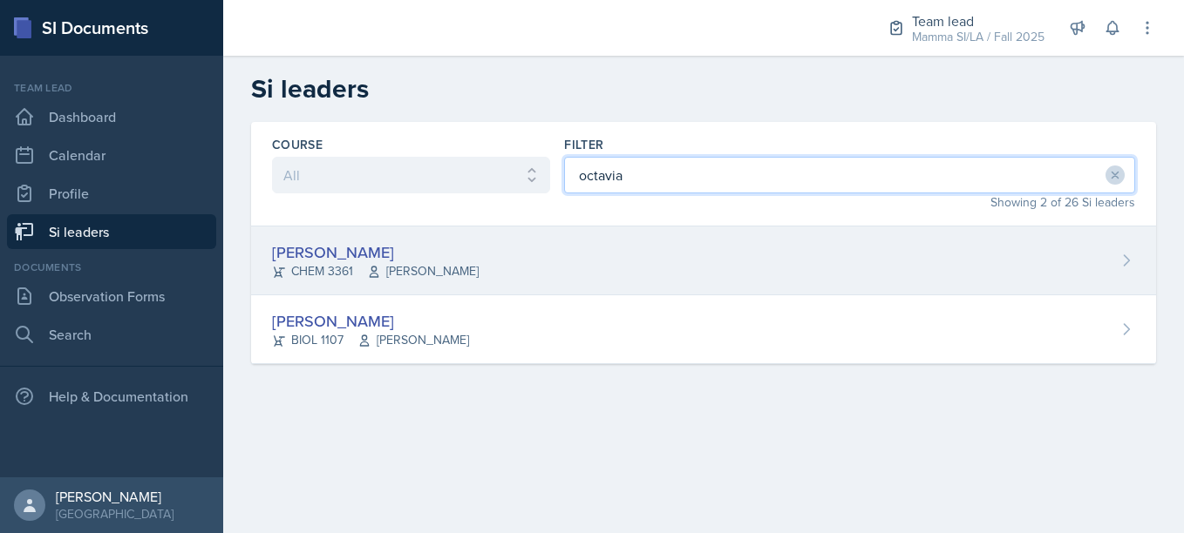
type input "octavia"
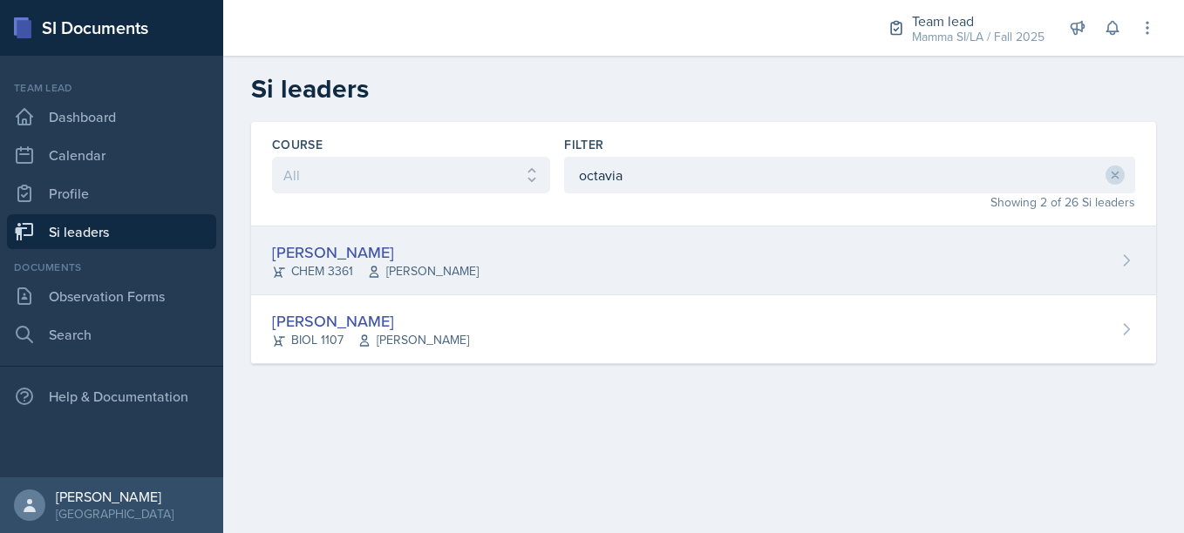
click at [472, 274] on div "[PERSON_NAME] CHEM 3361 [PERSON_NAME]" at bounding box center [703, 261] width 905 height 69
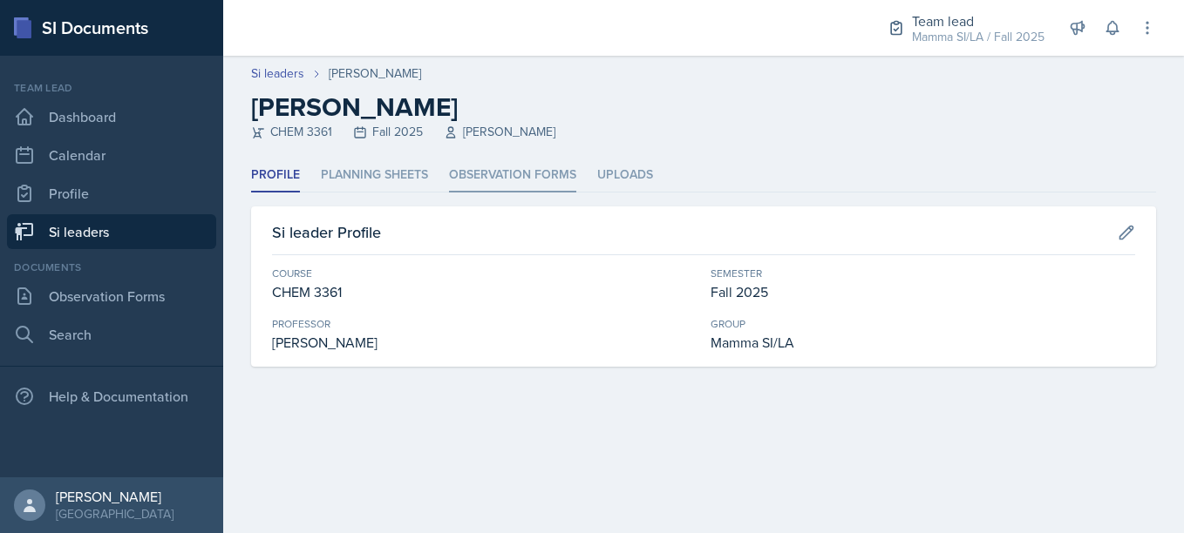
click at [514, 185] on li "Observation Forms" at bounding box center [512, 176] width 127 height 34
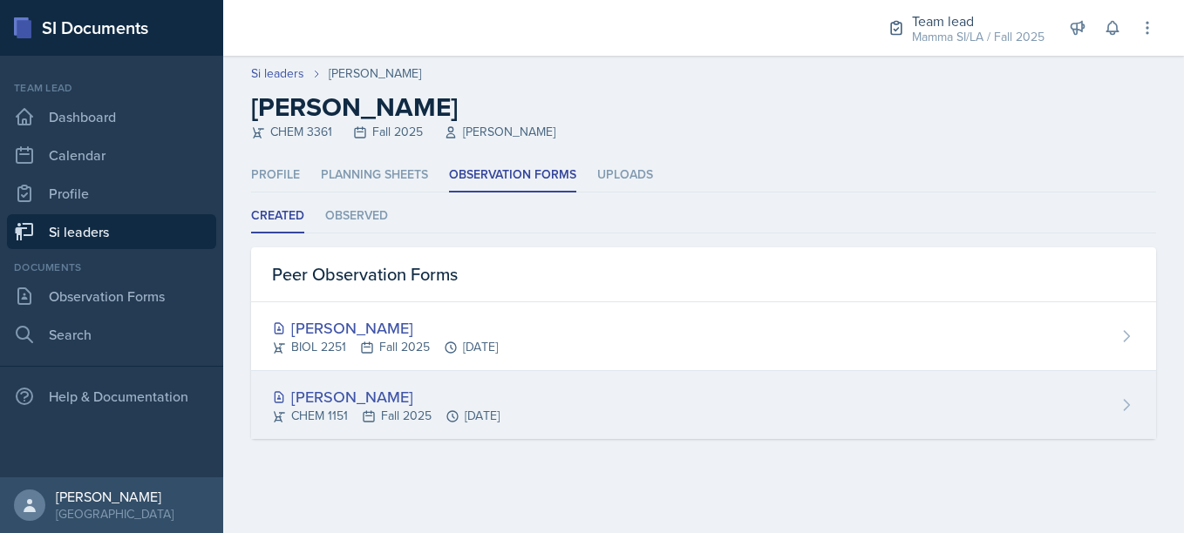
click at [450, 404] on div "[PERSON_NAME]" at bounding box center [385, 397] width 227 height 24
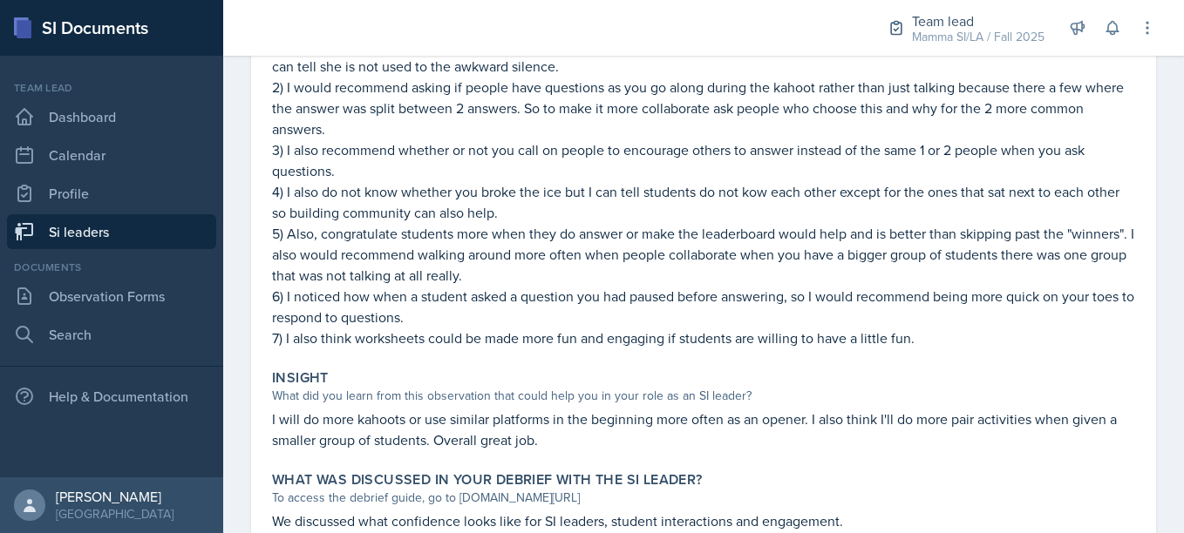
scroll to position [655, 0]
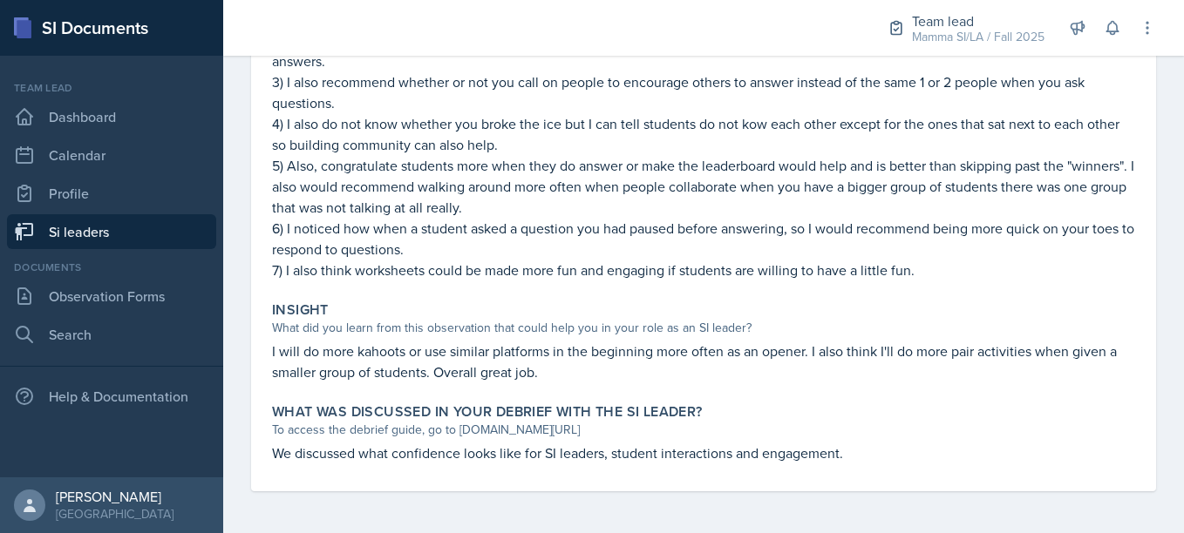
click at [155, 219] on link "Si leaders" at bounding box center [111, 231] width 209 height 35
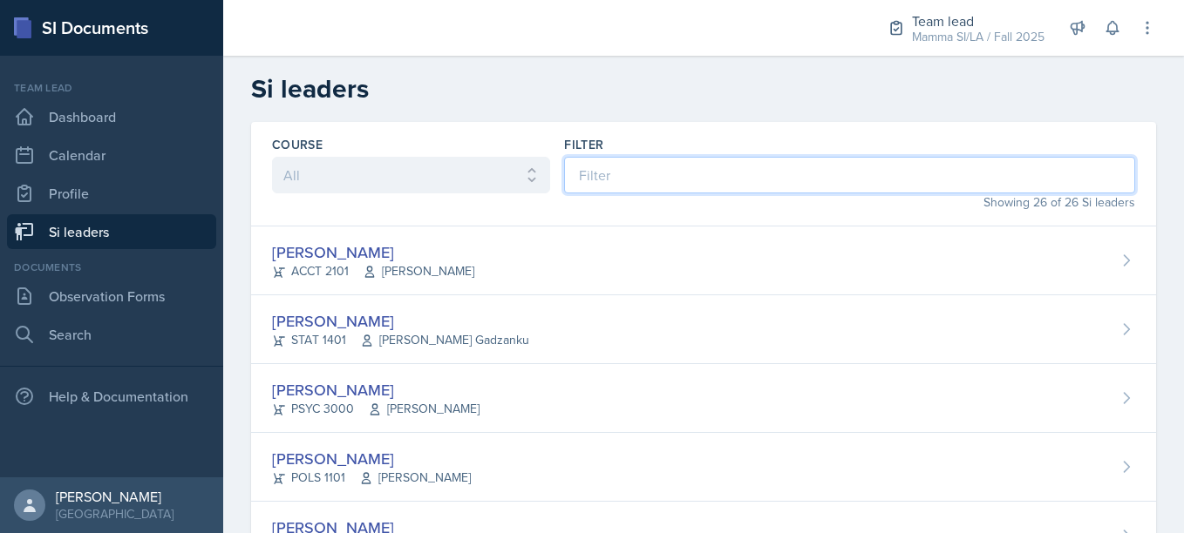
click at [639, 163] on input at bounding box center [849, 175] width 571 height 37
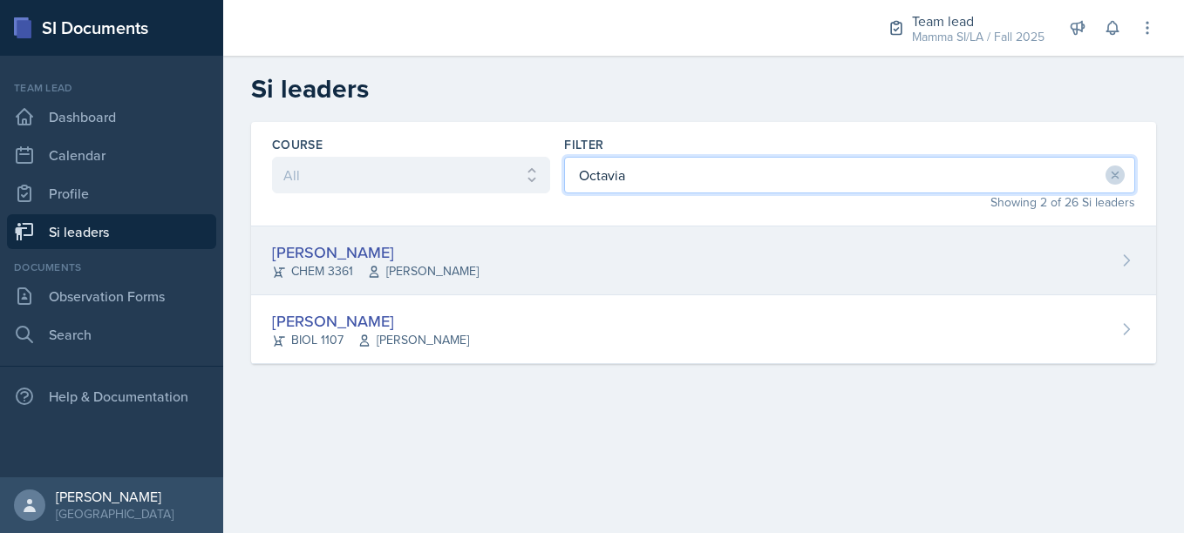
type input "Octavia"
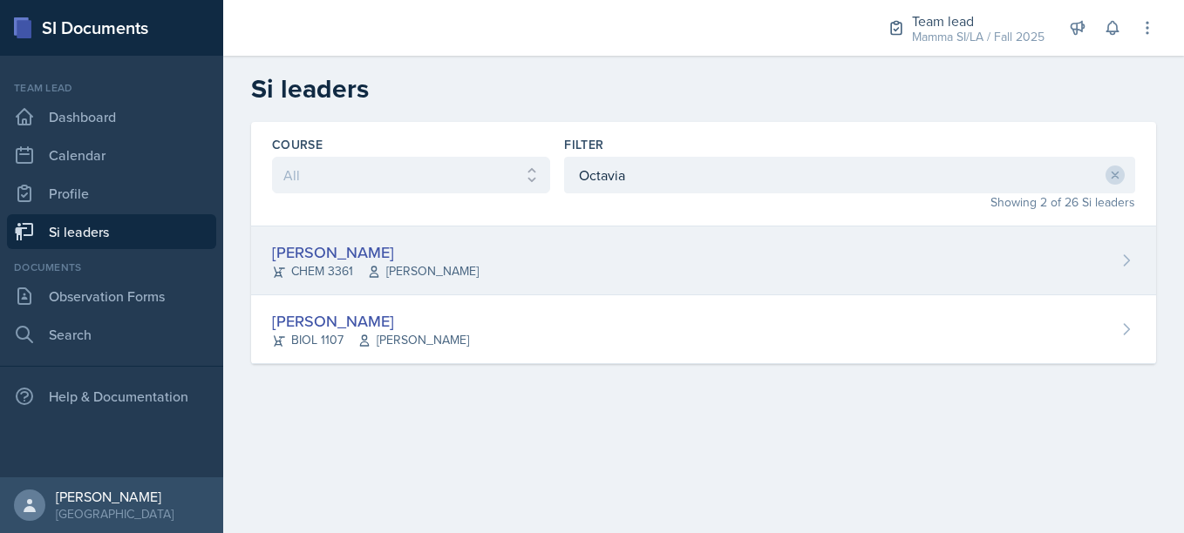
click at [525, 237] on div "[PERSON_NAME] CHEM 3361 [PERSON_NAME]" at bounding box center [703, 261] width 905 height 69
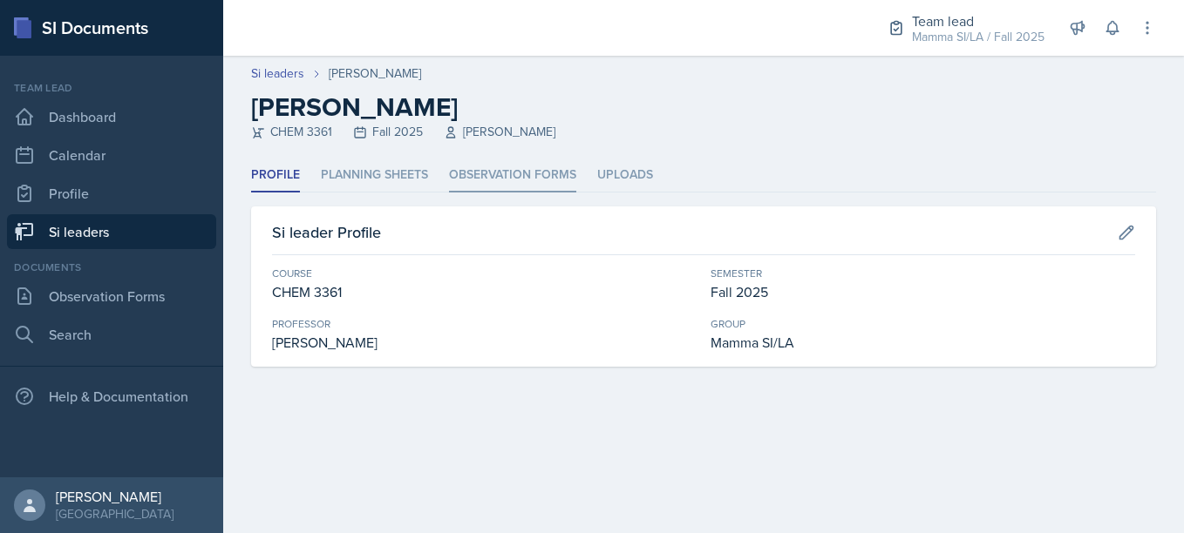
click at [504, 163] on li "Observation Forms" at bounding box center [512, 176] width 127 height 34
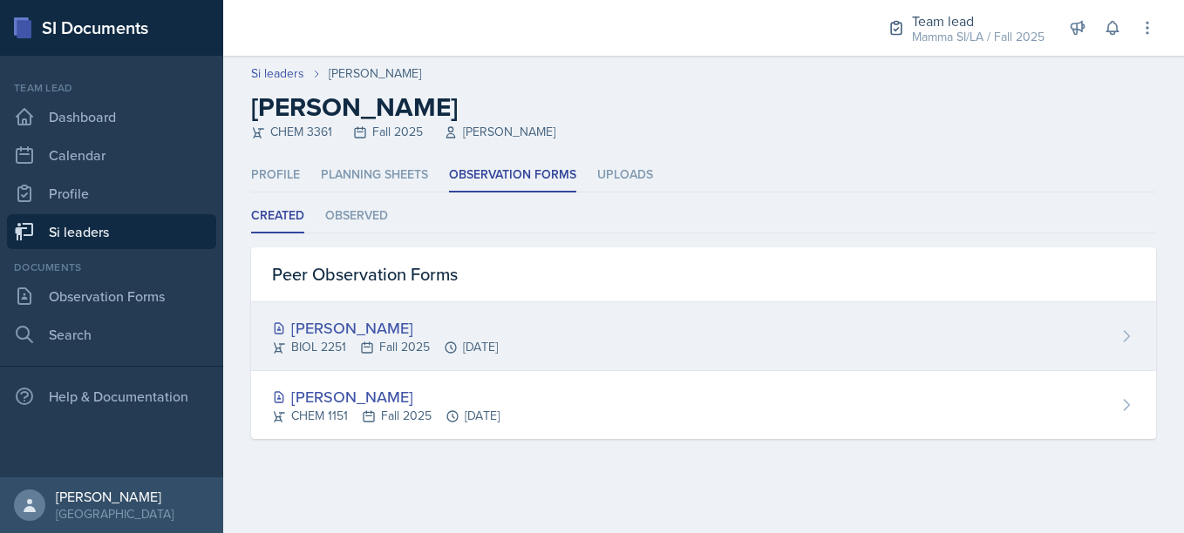
click at [449, 336] on div "[PERSON_NAME]" at bounding box center [385, 328] width 226 height 24
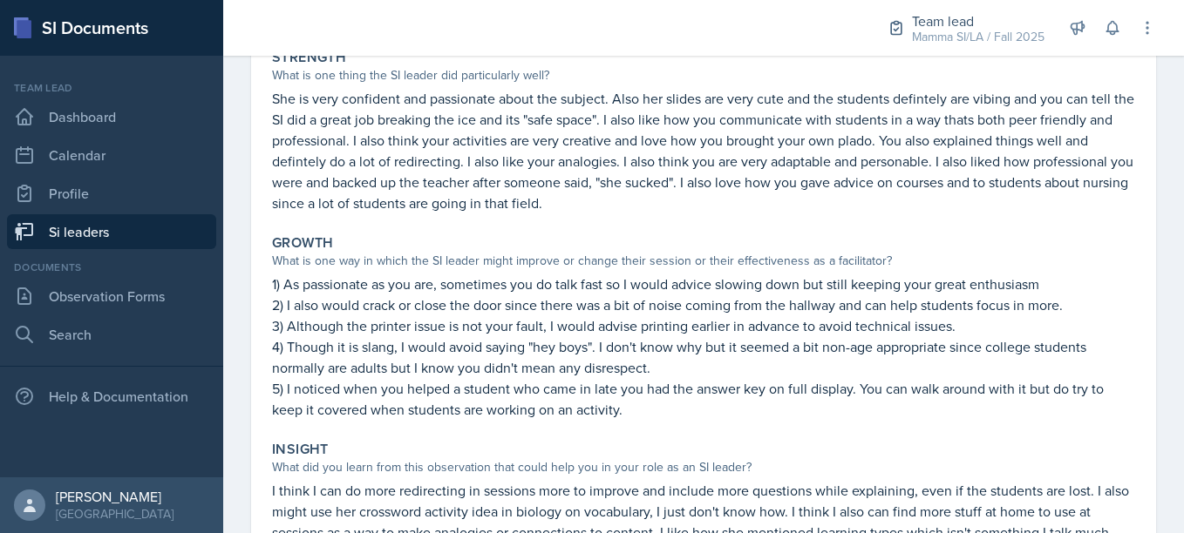
scroll to position [350, 0]
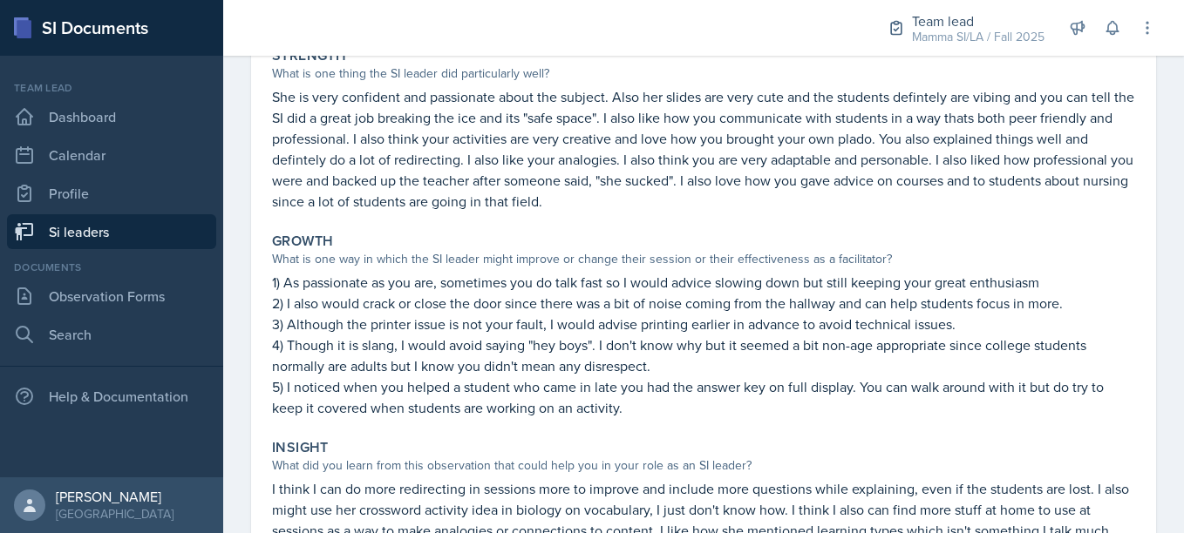
click at [772, 436] on div "Insight What did you learn from this observation that could help you in your ro…" at bounding box center [703, 500] width 877 height 137
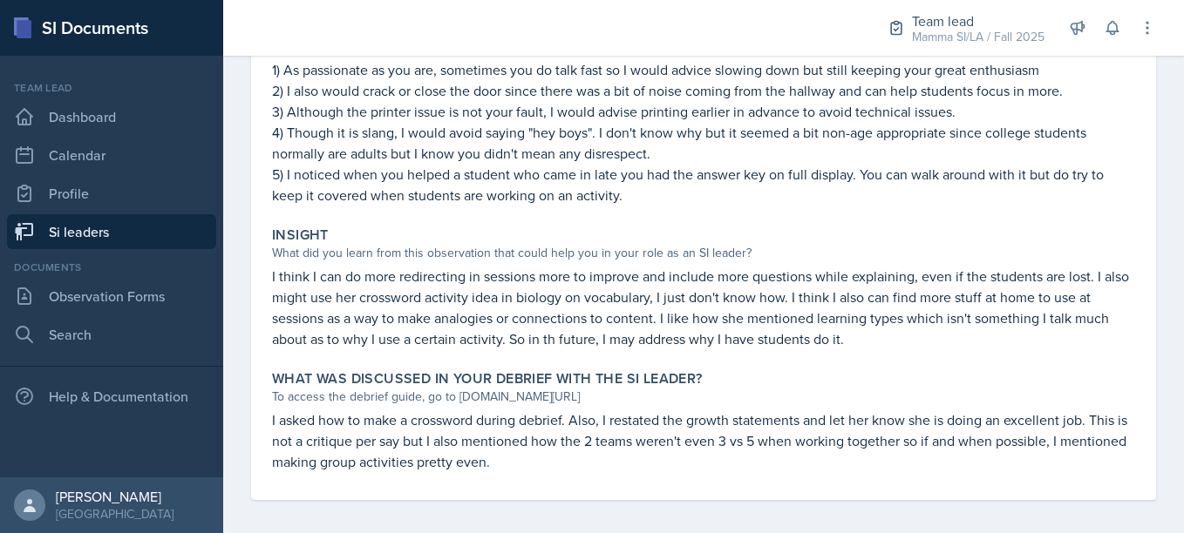
scroll to position [571, 0]
